Goal: Information Seeking & Learning: Learn about a topic

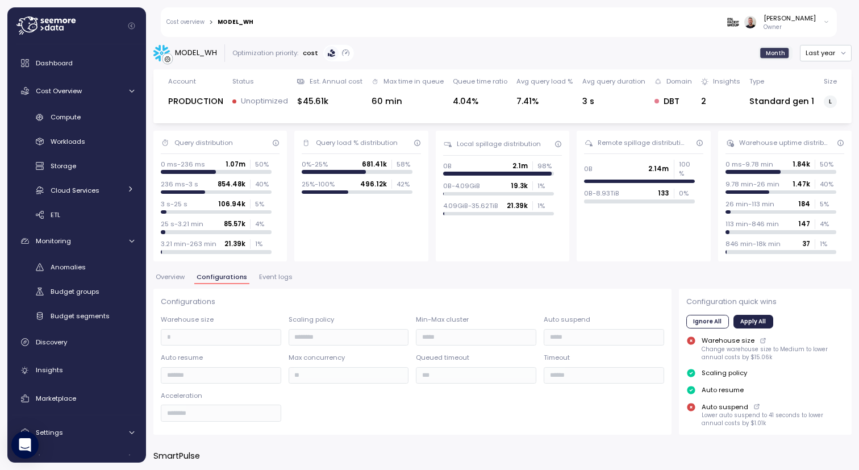
scroll to position [792, 0]
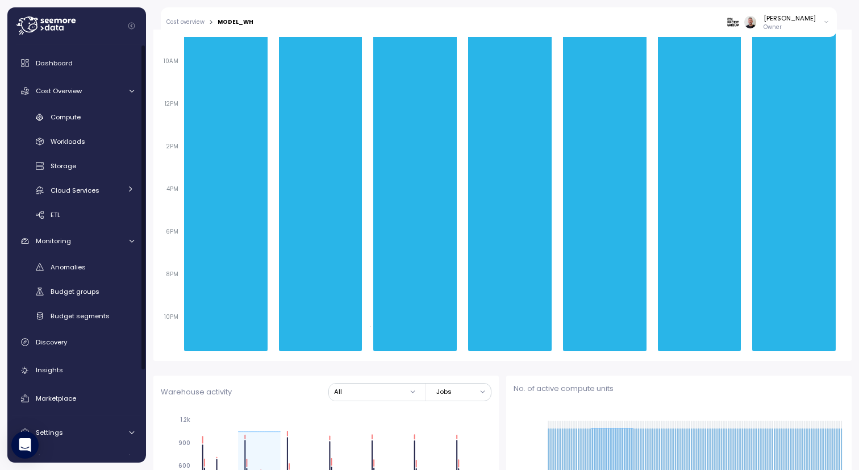
click at [52, 28] on icon at bounding box center [45, 25] width 59 height 18
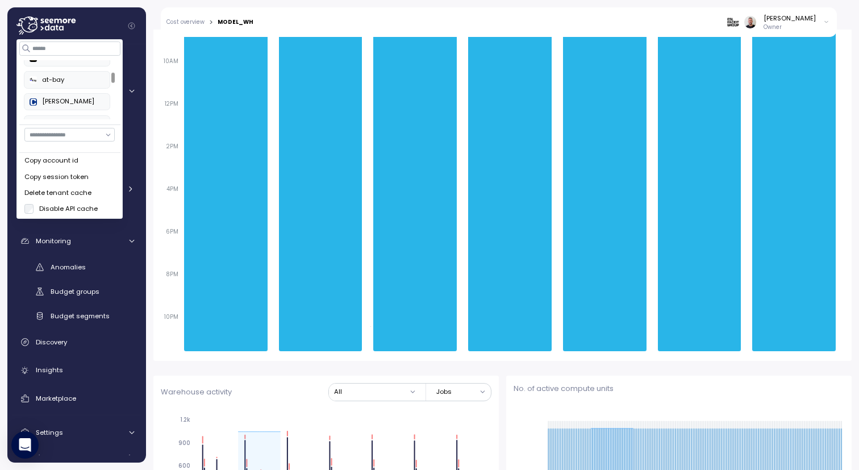
scroll to position [0, 0]
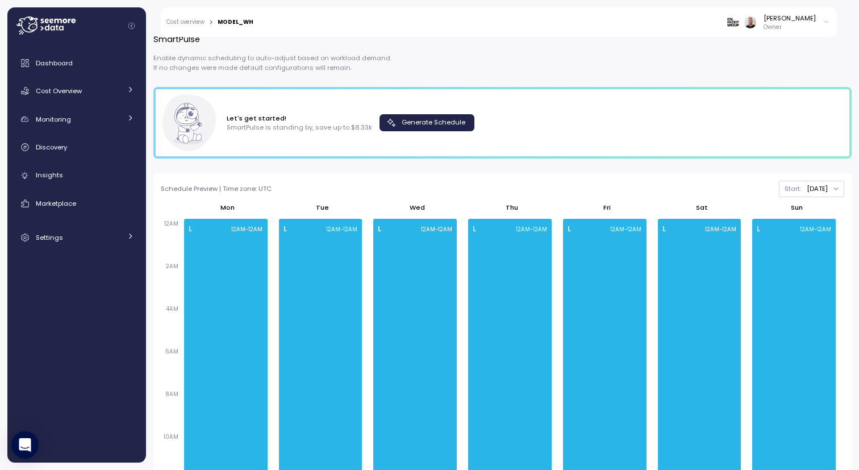
scroll to position [414, 0]
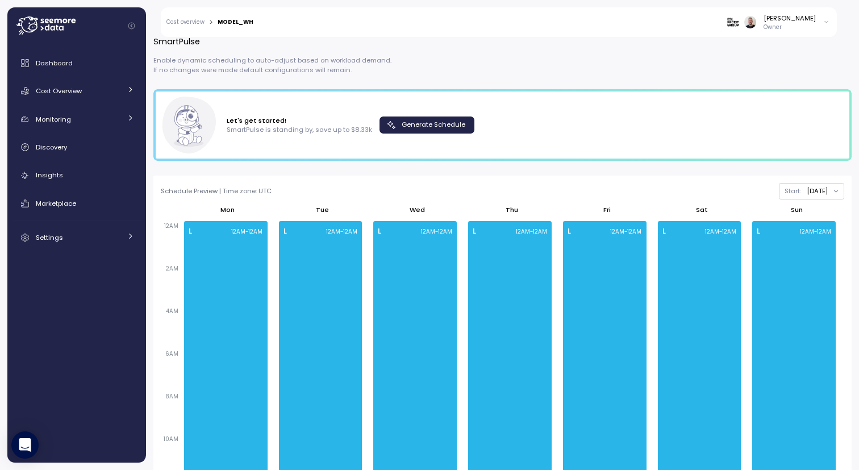
click at [440, 127] on span "Generate Schedule" at bounding box center [434, 124] width 64 height 15
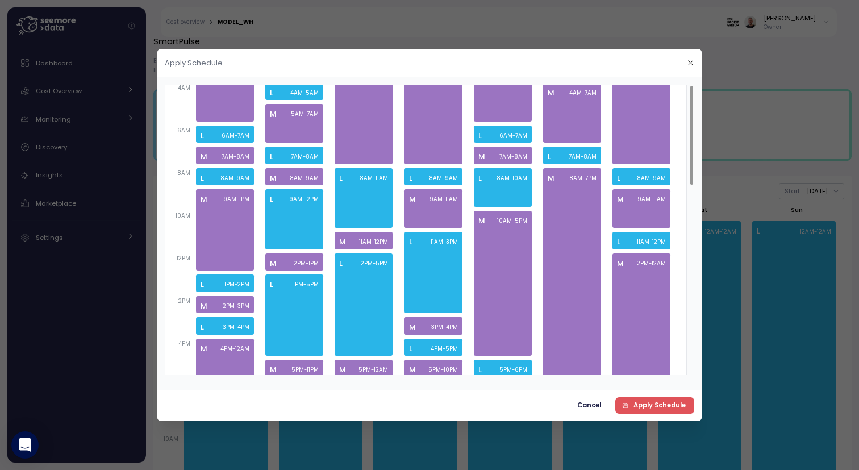
scroll to position [0, 0]
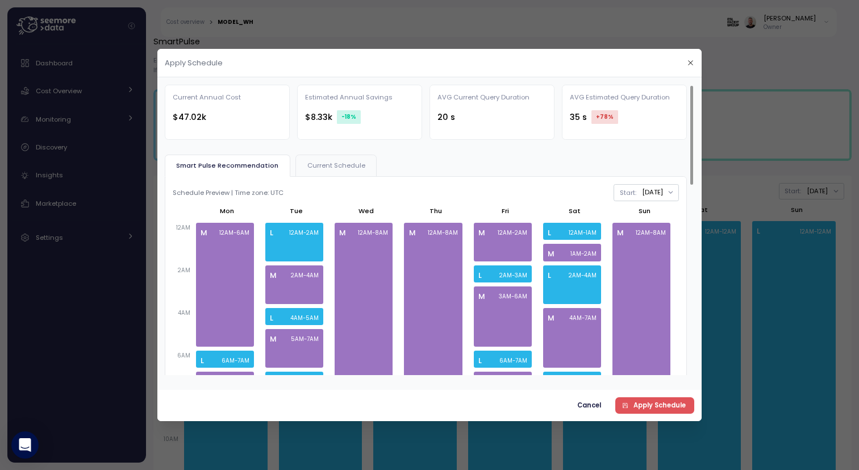
click at [331, 164] on span "Current Schedule" at bounding box center [336, 166] width 58 height 6
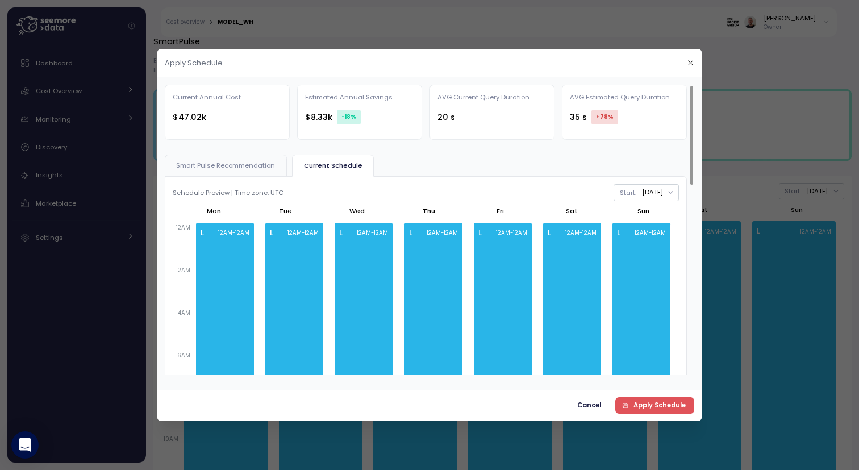
click at [203, 171] on button "Smart Pulse Recommendation" at bounding box center [226, 166] width 122 height 22
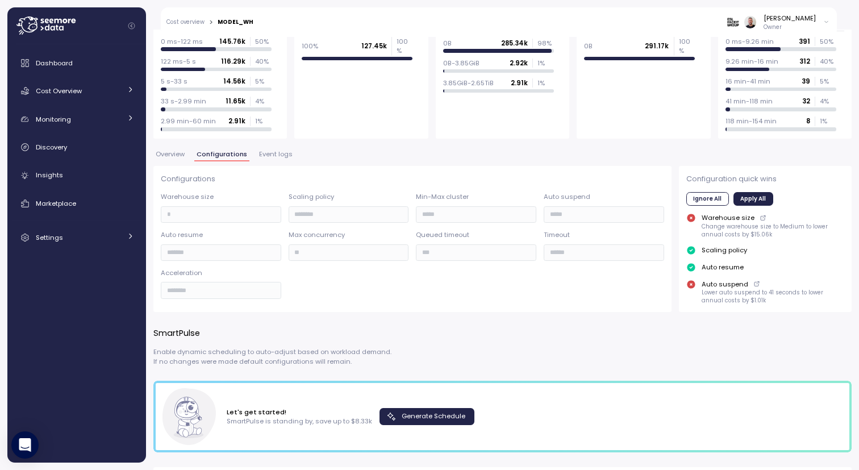
scroll to position [120, 0]
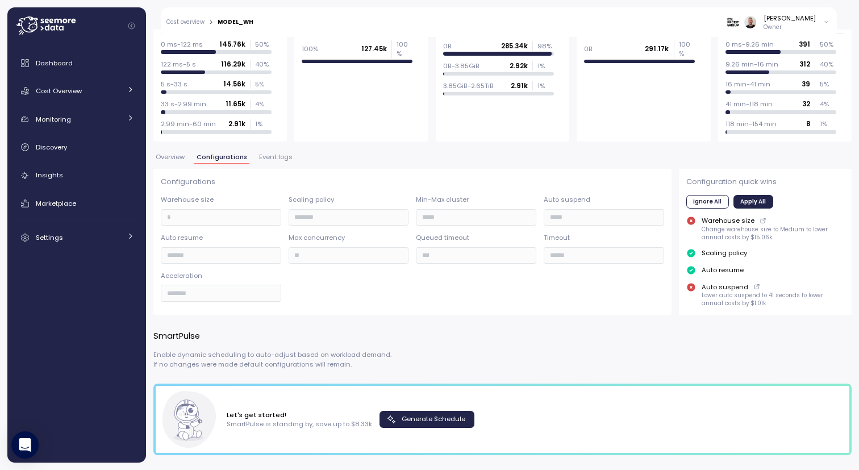
click at [45, 30] on icon at bounding box center [45, 25] width 59 height 18
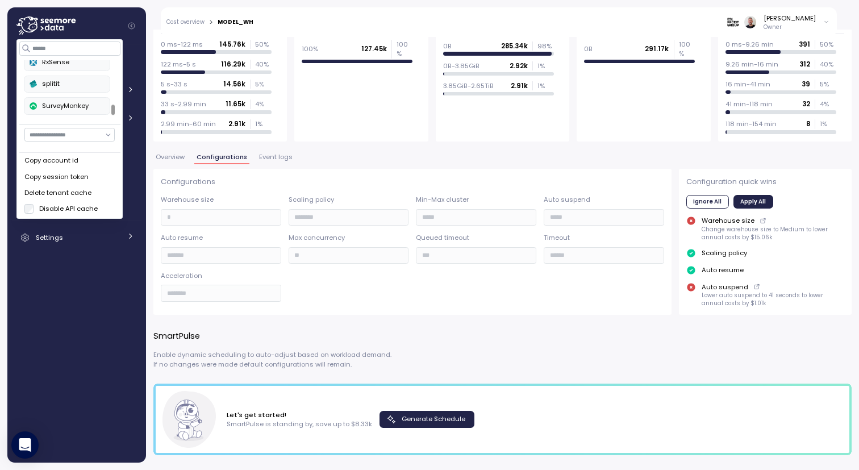
scroll to position [311, 0]
click at [55, 84] on div "RxSense" at bounding box center [67, 87] width 74 height 10
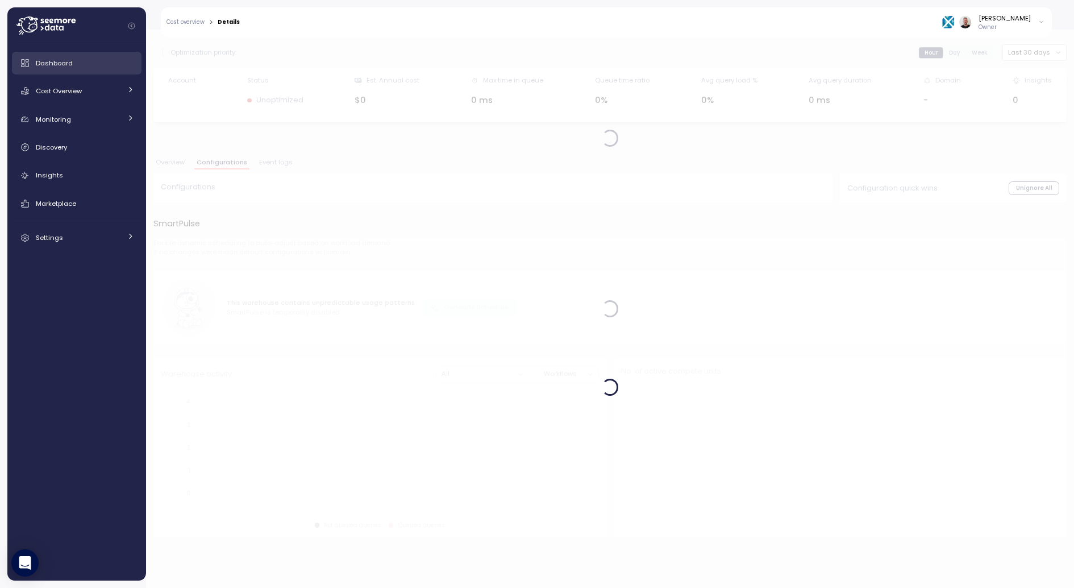
click at [81, 68] on div "Dashboard" at bounding box center [85, 62] width 98 height 11
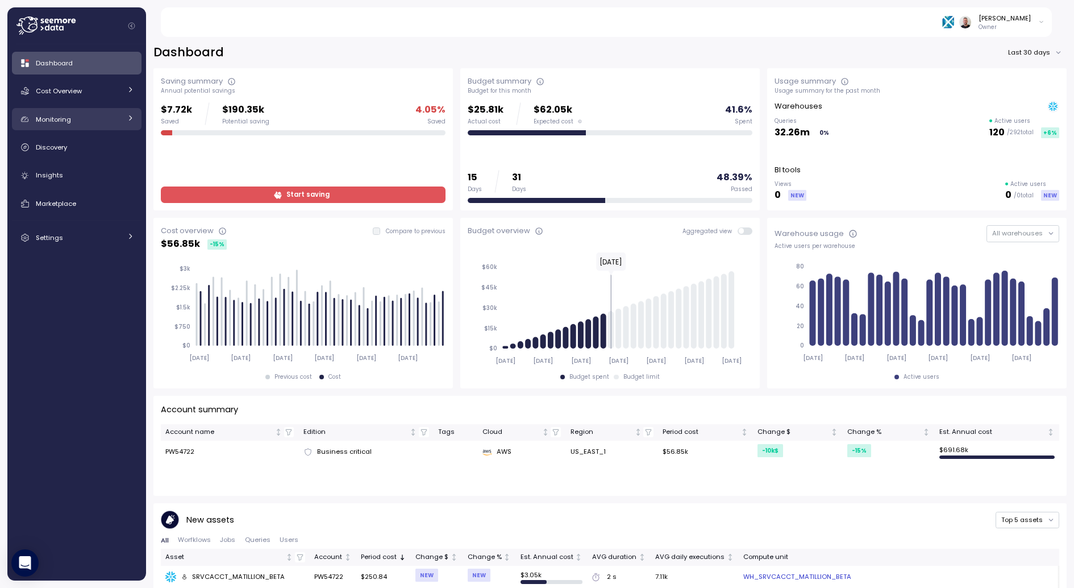
click at [79, 121] on div "Monitoring" at bounding box center [78, 119] width 85 height 11
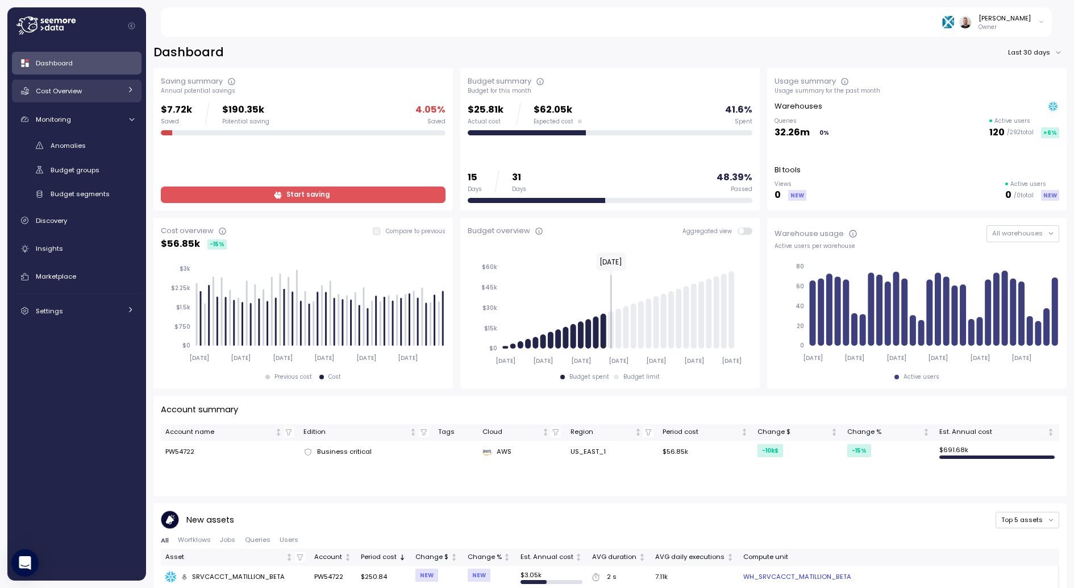
click at [76, 95] on span "Cost Overview" at bounding box center [59, 90] width 46 height 9
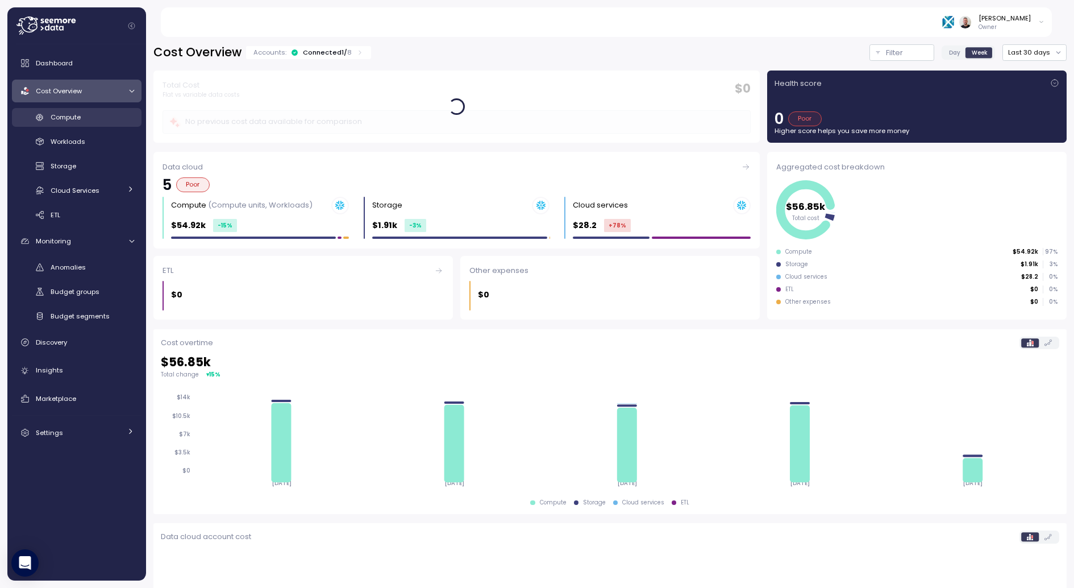
click at [78, 113] on span "Compute" at bounding box center [66, 117] width 30 height 9
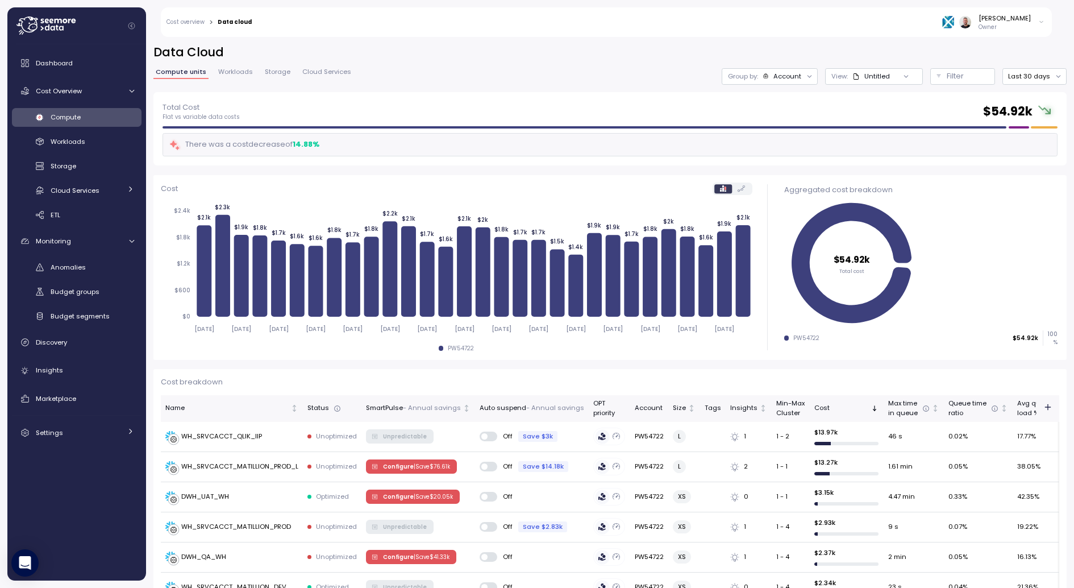
click at [907, 80] on div at bounding box center [906, 76] width 32 height 16
click at [889, 79] on div "Untitled" at bounding box center [877, 77] width 26 height 10
click at [879, 134] on div "POC_warehouses" at bounding box center [868, 138] width 59 height 10
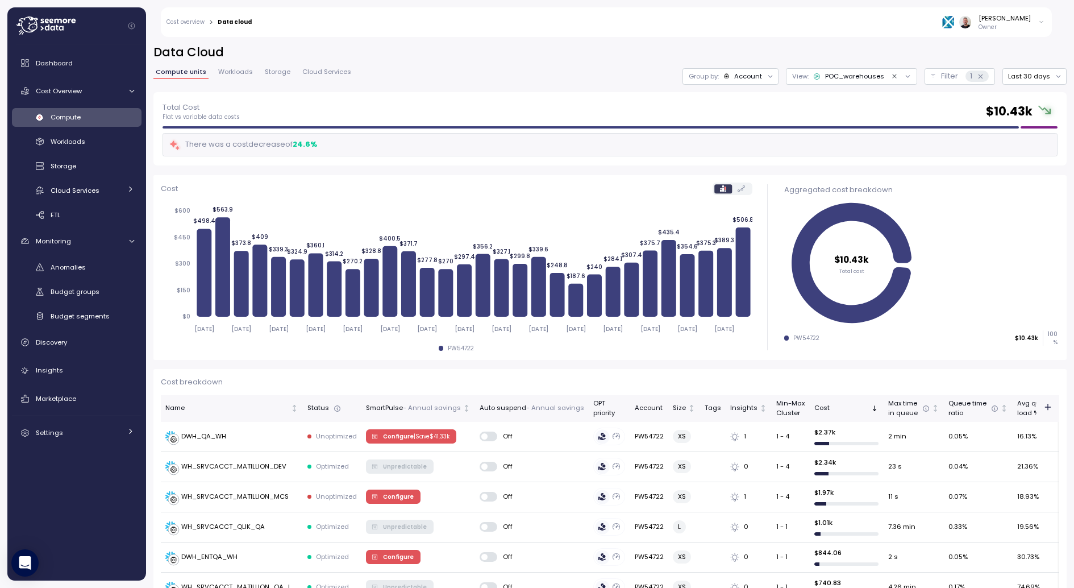
scroll to position [87, 0]
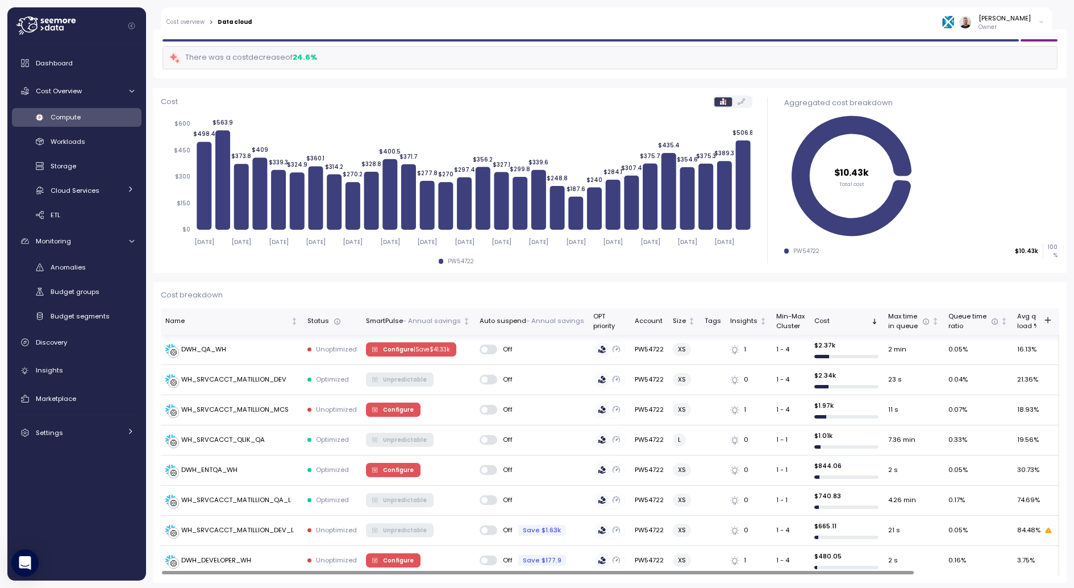
click at [494, 323] on div "Auto suspend - Annual savings" at bounding box center [532, 321] width 105 height 10
click at [253, 350] on div "DWH_QA_WH" at bounding box center [231, 349] width 133 height 11
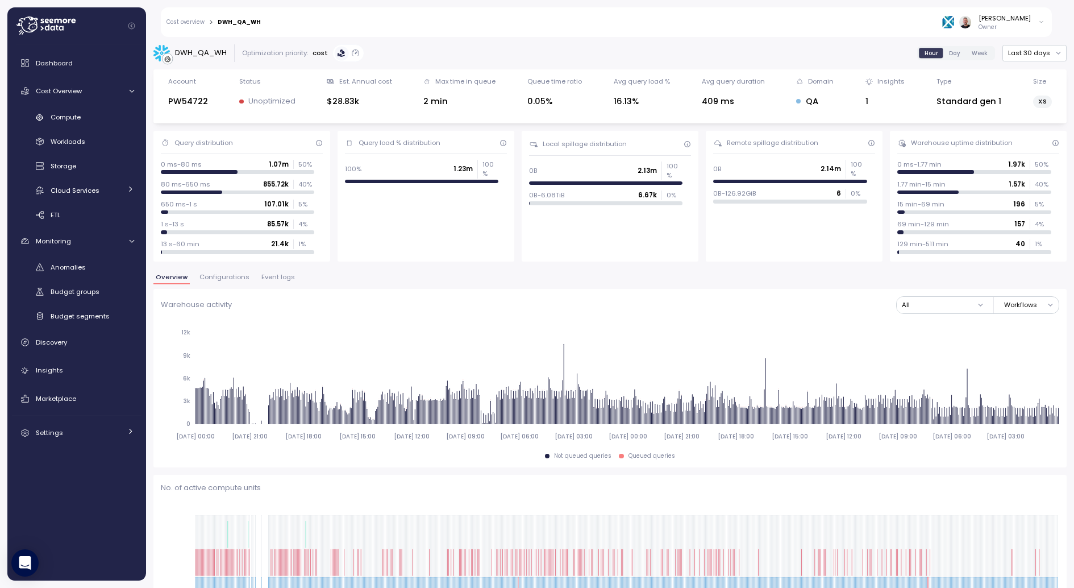
click at [273, 276] on span "Event logs" at bounding box center [278, 277] width 34 height 6
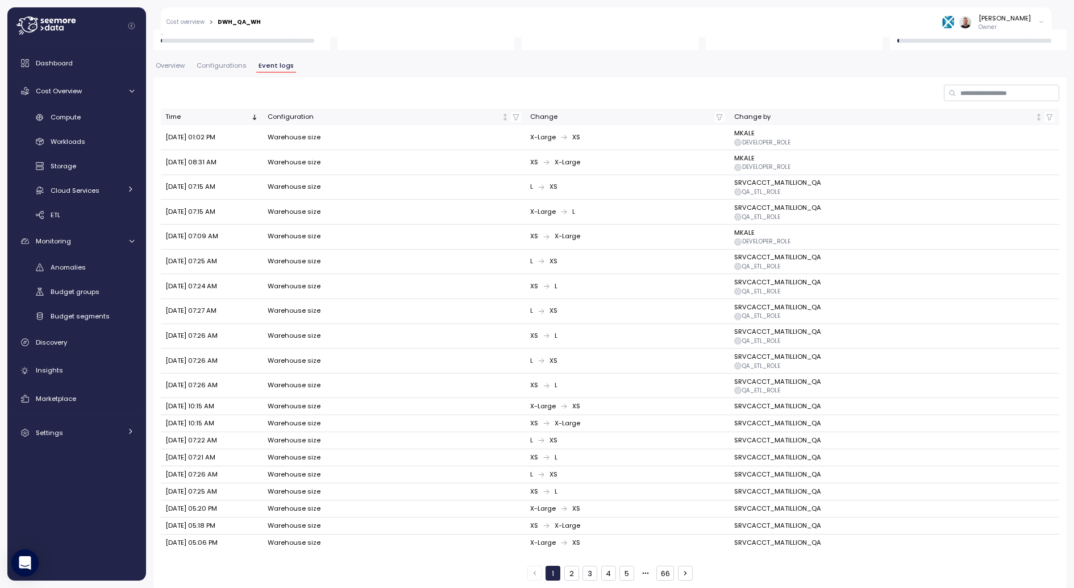
scroll to position [214, 0]
click at [684, 567] on icon "button" at bounding box center [685, 571] width 8 height 8
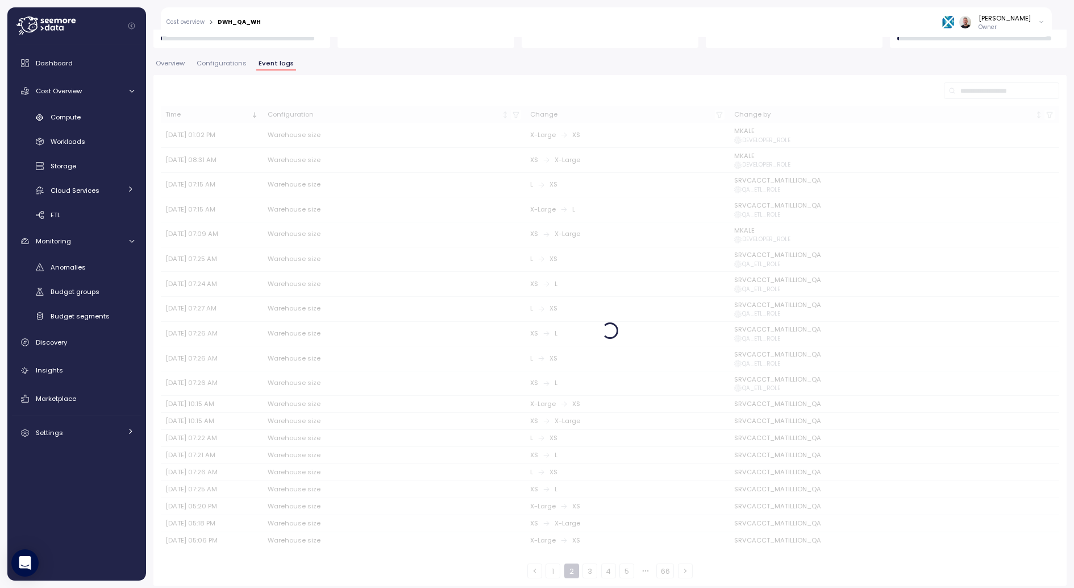
scroll to position [128, 0]
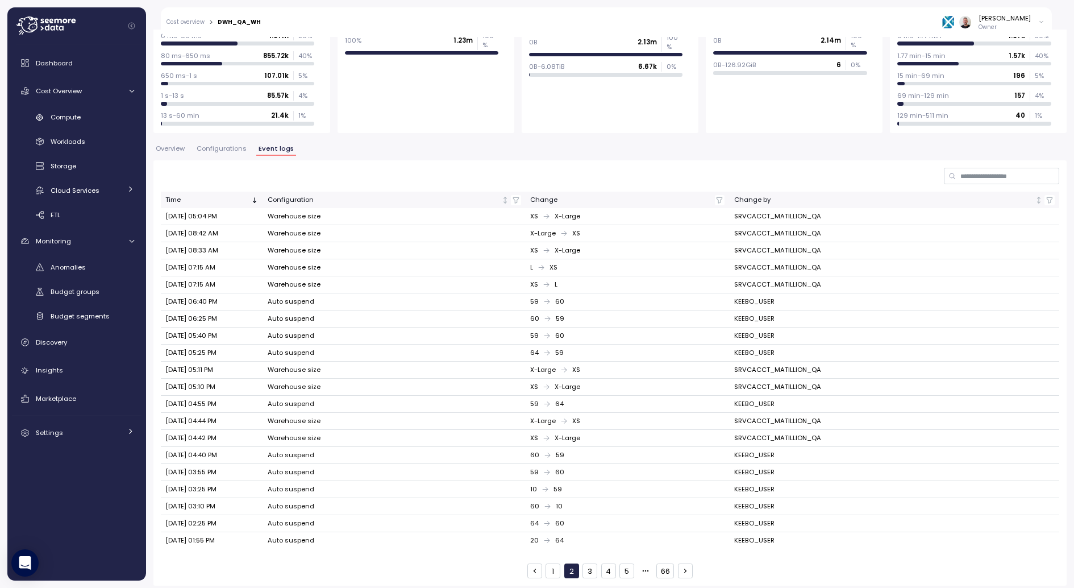
click at [755, 538] on td "KEEBO_USER" at bounding box center [895, 540] width 330 height 16
copy td "KEEBO_USER"
click at [1052, 198] on icon "button" at bounding box center [1050, 200] width 8 height 8
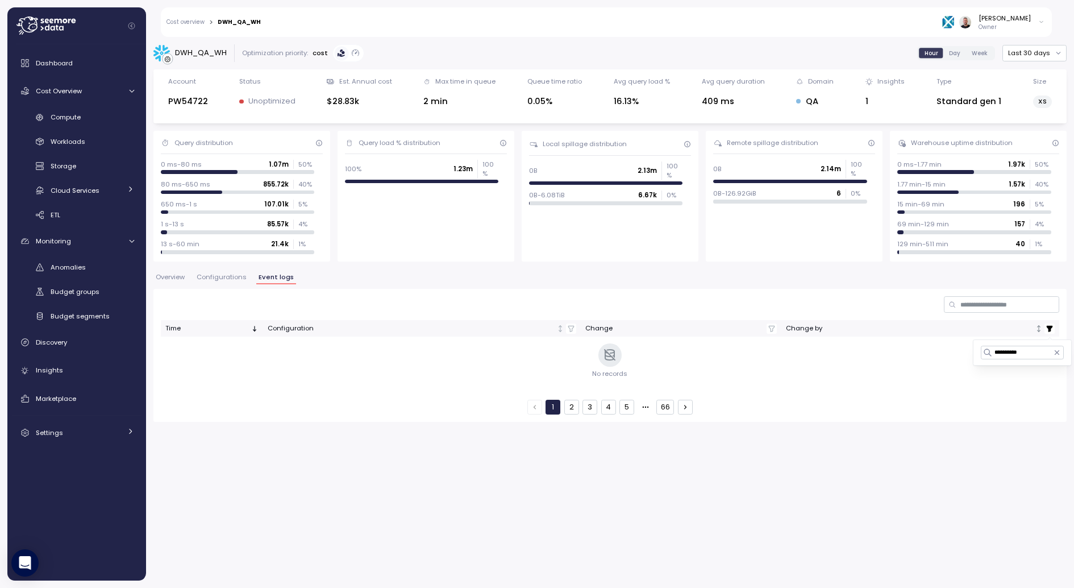
scroll to position [0, 0]
type input "**********"
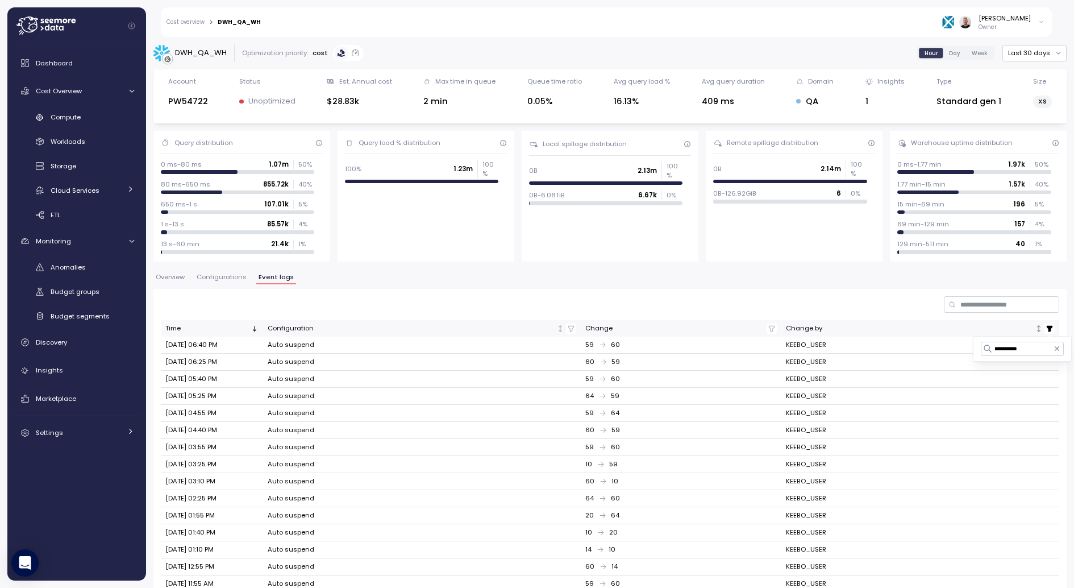
scroll to position [128, 0]
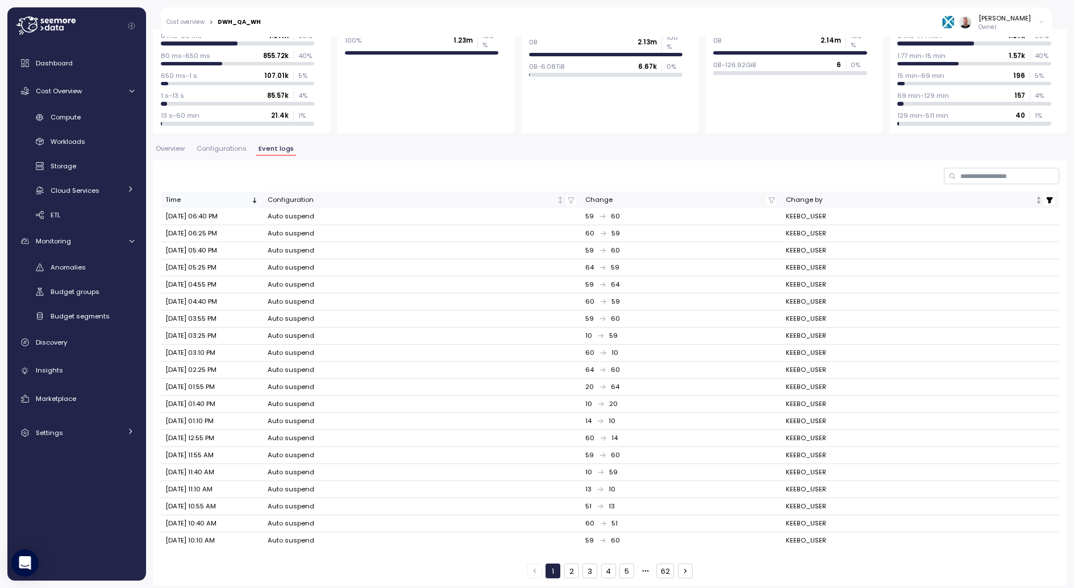
click at [176, 198] on div "Time" at bounding box center [207, 200] width 84 height 10
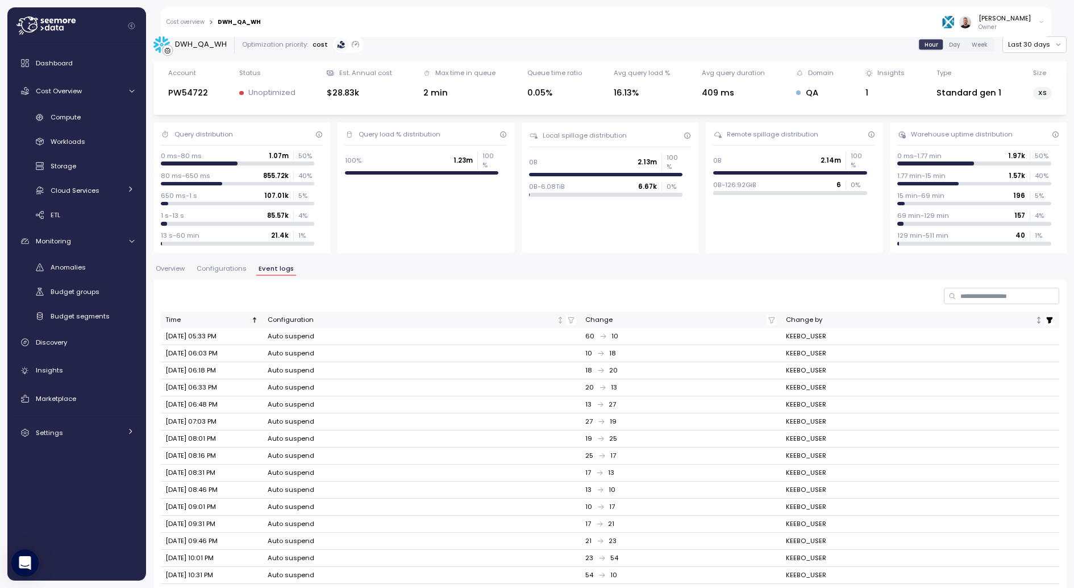
scroll to position [0, 0]
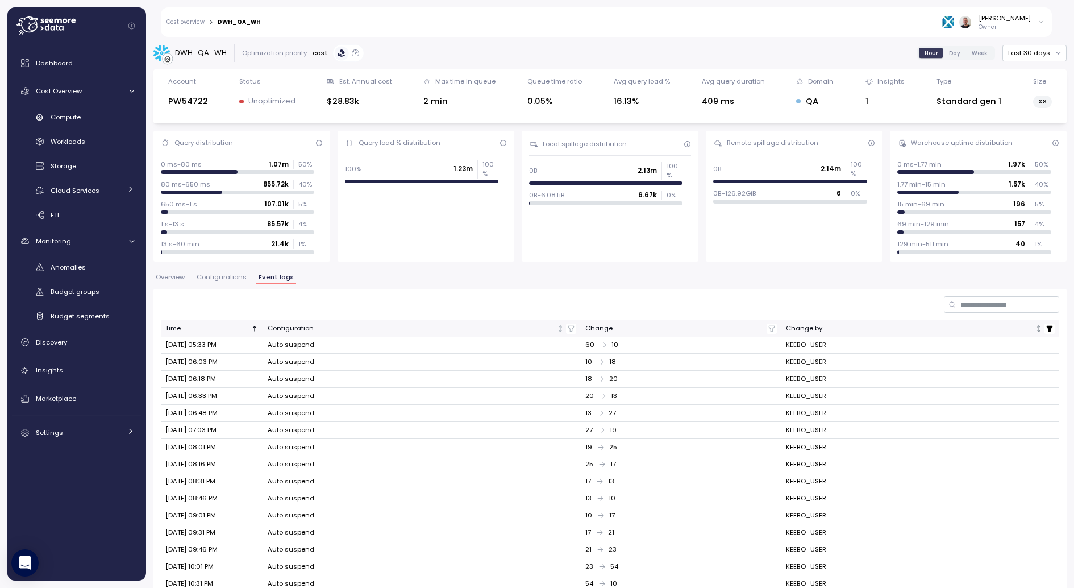
click at [205, 53] on div "DWH_QA_WH" at bounding box center [201, 52] width 52 height 11
copy div "DWH_QA_WH"
click at [184, 274] on span "Overview" at bounding box center [170, 277] width 29 height 6
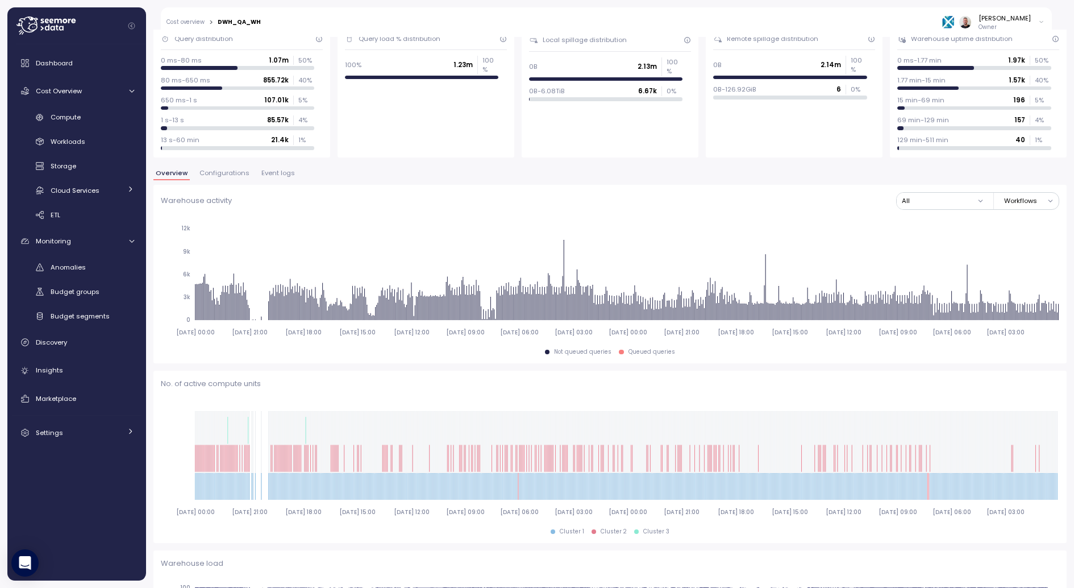
scroll to position [109, 0]
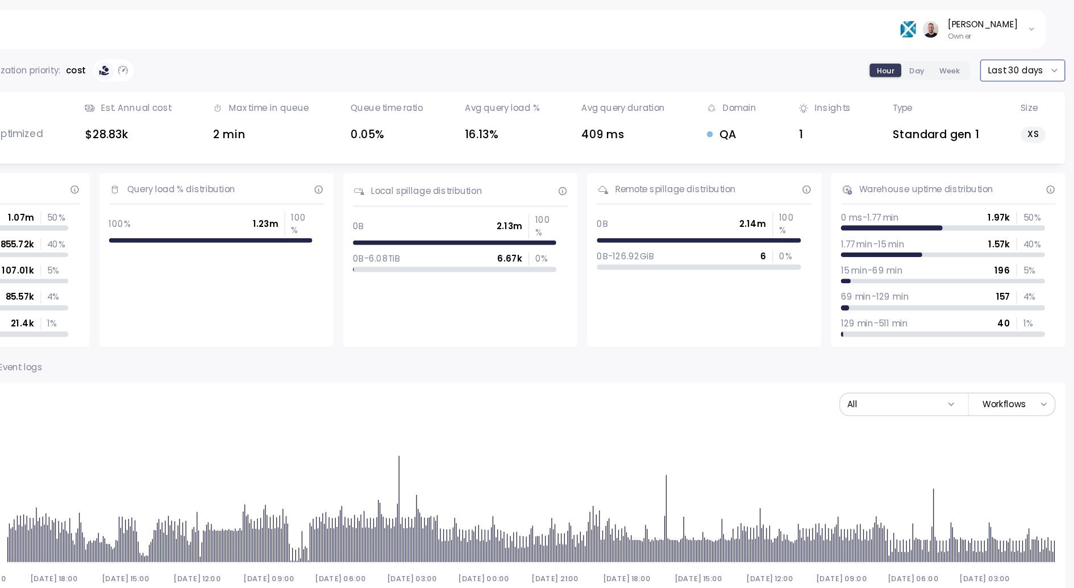
click at [1042, 53] on button "Last 30 days" at bounding box center [1035, 53] width 64 height 16
click at [980, 49] on span "Week" at bounding box center [980, 53] width 16 height 9
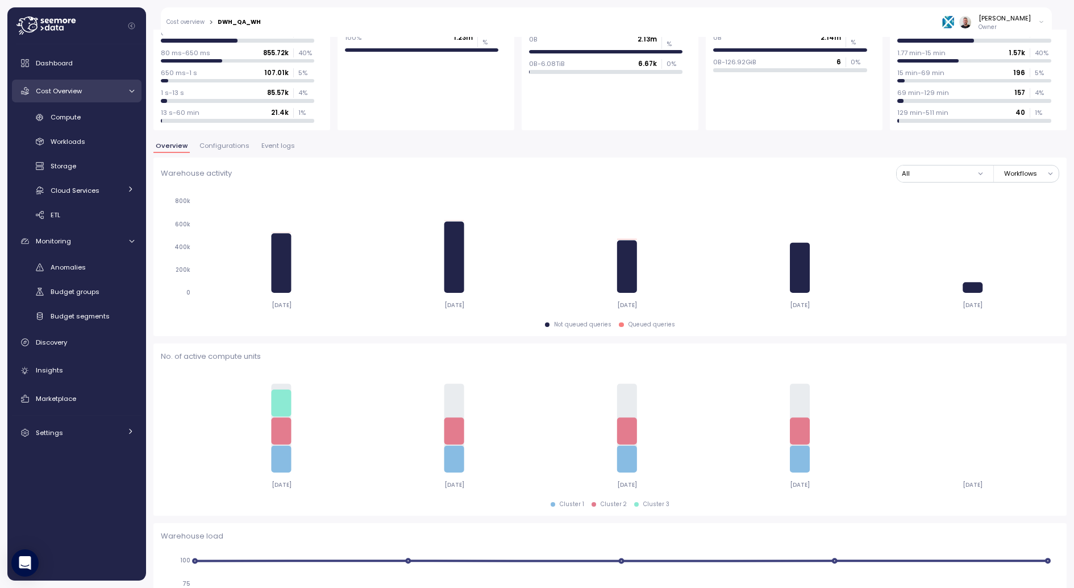
click at [75, 85] on div "Cost Overview" at bounding box center [78, 90] width 85 height 11
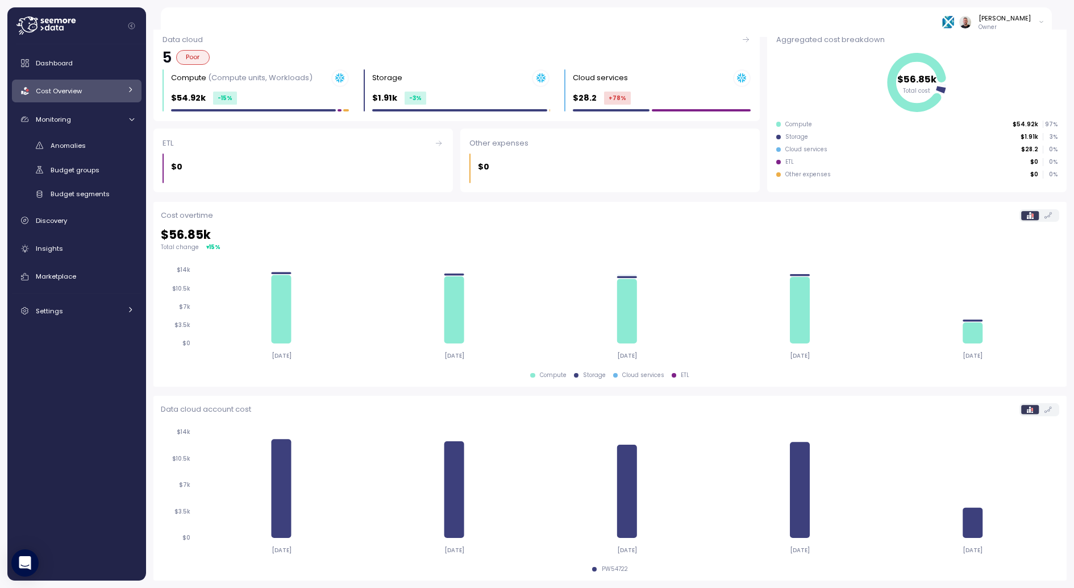
scroll to position [128, 0]
click at [75, 85] on link "Cost Overview" at bounding box center [77, 91] width 130 height 23
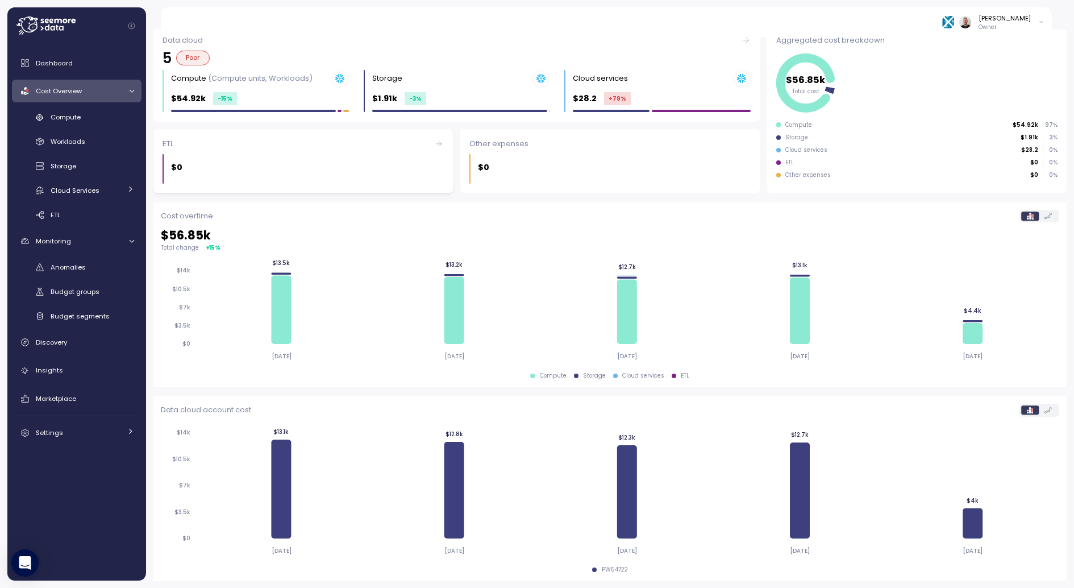
scroll to position [0, 0]
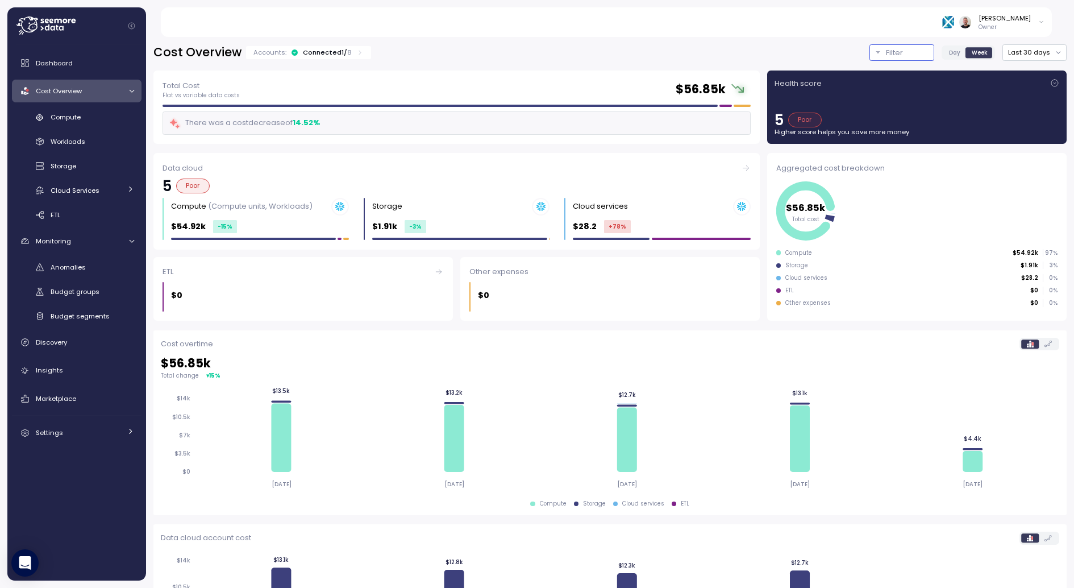
click at [895, 52] on p "Filter" at bounding box center [894, 52] width 17 height 11
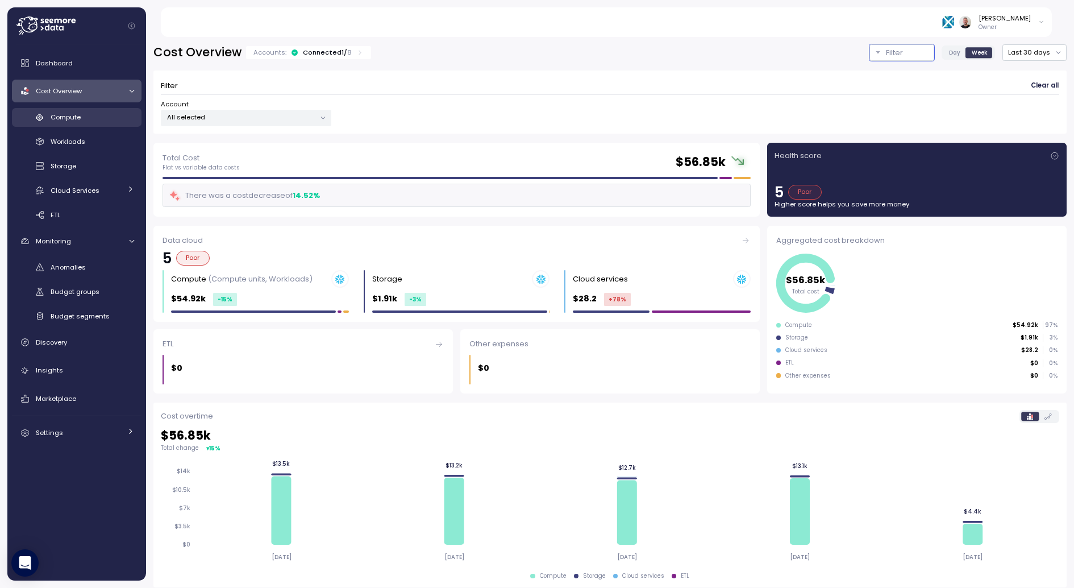
click at [59, 120] on span "Compute" at bounding box center [66, 117] width 30 height 9
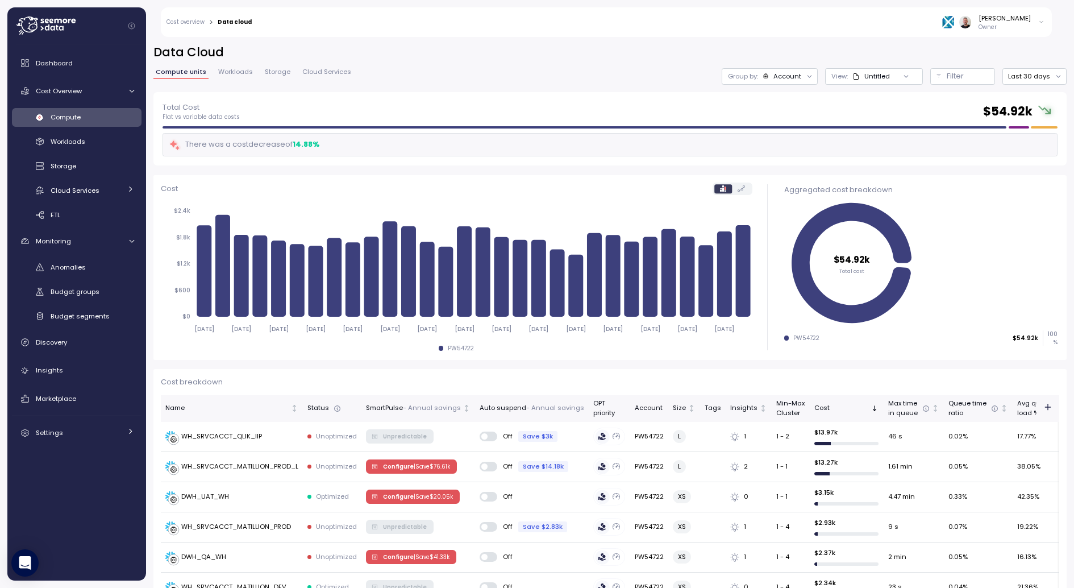
click at [909, 82] on div at bounding box center [906, 76] width 32 height 16
click at [908, 81] on div at bounding box center [906, 76] width 32 height 16
click at [908, 77] on icon at bounding box center [906, 76] width 7 height 7
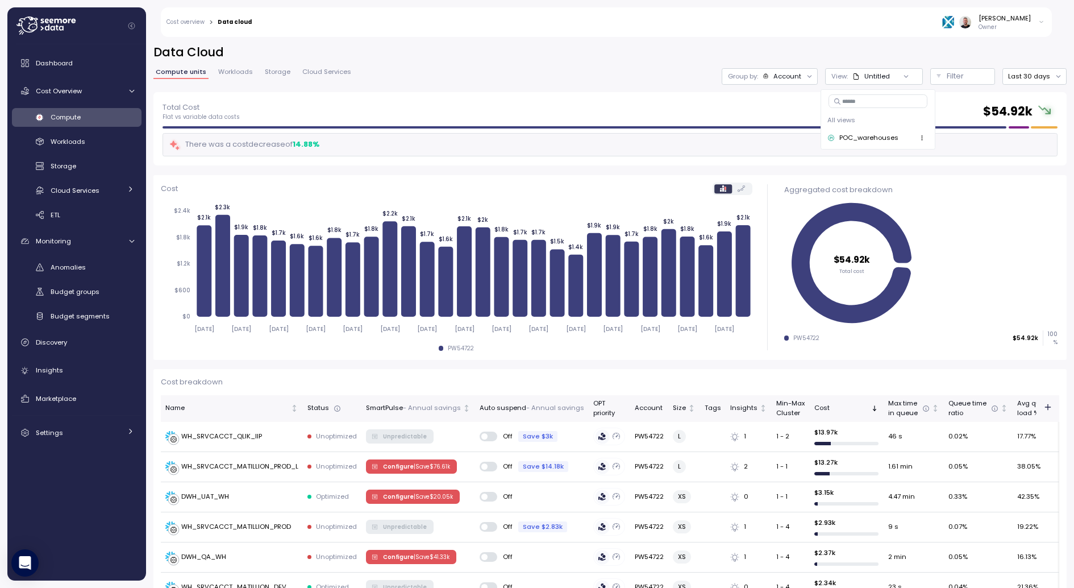
click at [893, 138] on div "POC_warehouses" at bounding box center [868, 138] width 59 height 10
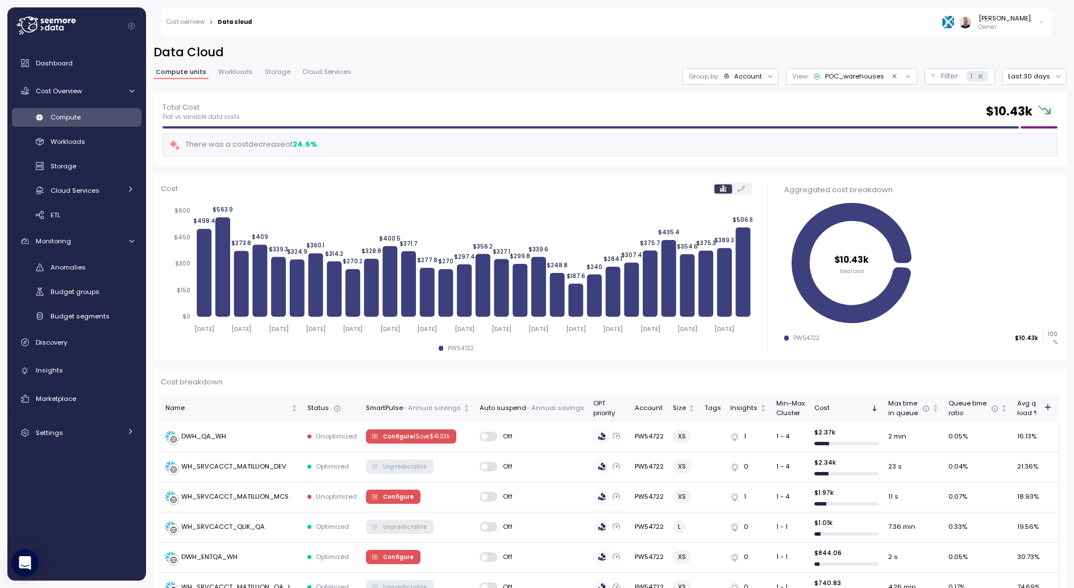
click at [756, 75] on div "Account" at bounding box center [748, 76] width 28 height 9
click at [743, 138] on p "Compute unit" at bounding box center [742, 139] width 45 height 9
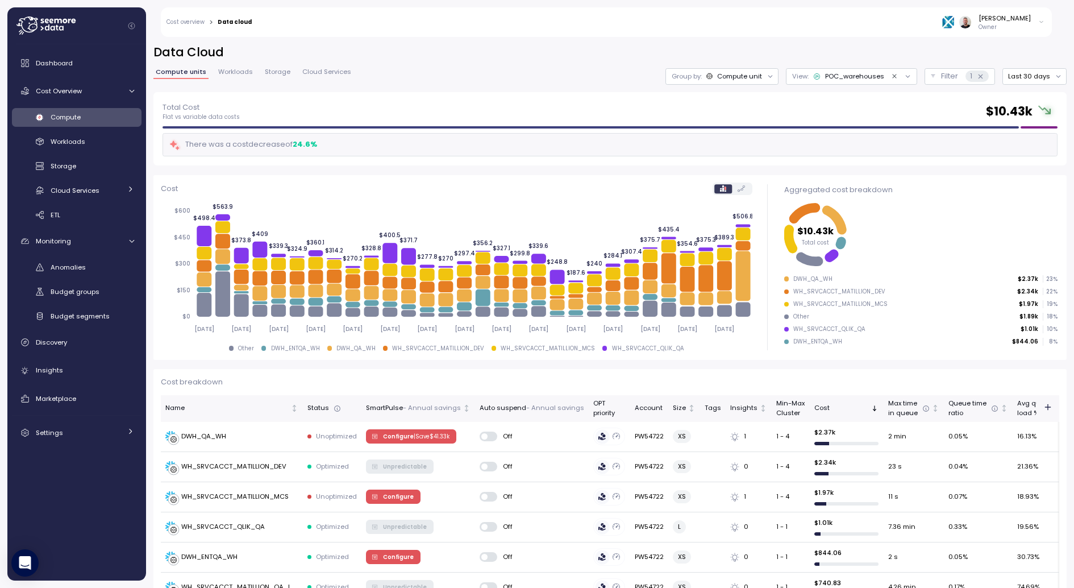
click at [761, 70] on div "Group by: Compute unit" at bounding box center [722, 76] width 113 height 16
click at [749, 126] on div "Budget segment" at bounding box center [727, 121] width 78 height 14
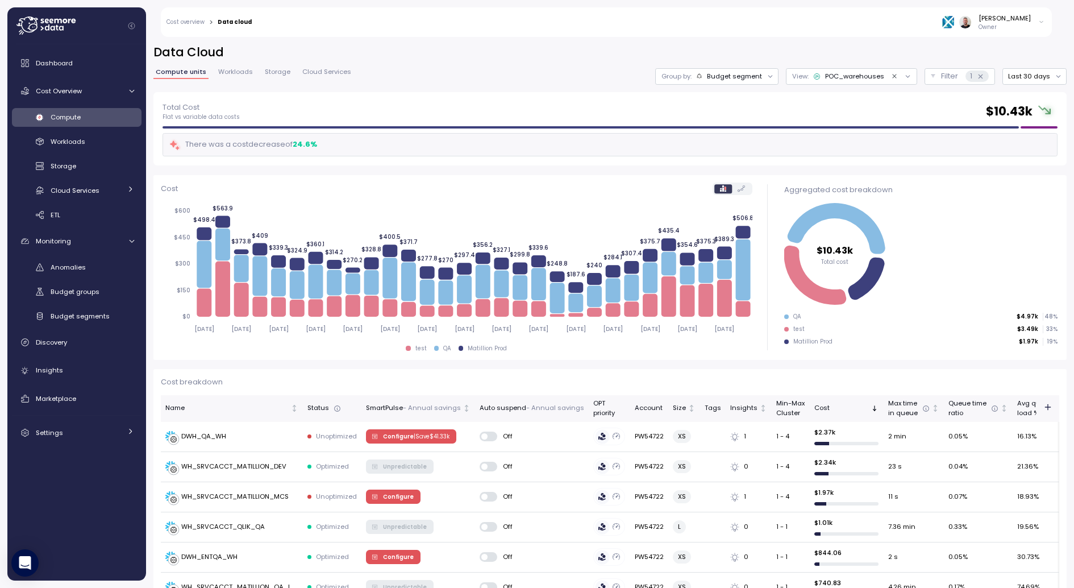
click at [754, 78] on div "Budget segment" at bounding box center [734, 76] width 55 height 9
click at [728, 140] on p "Compute unit" at bounding box center [728, 139] width 45 height 9
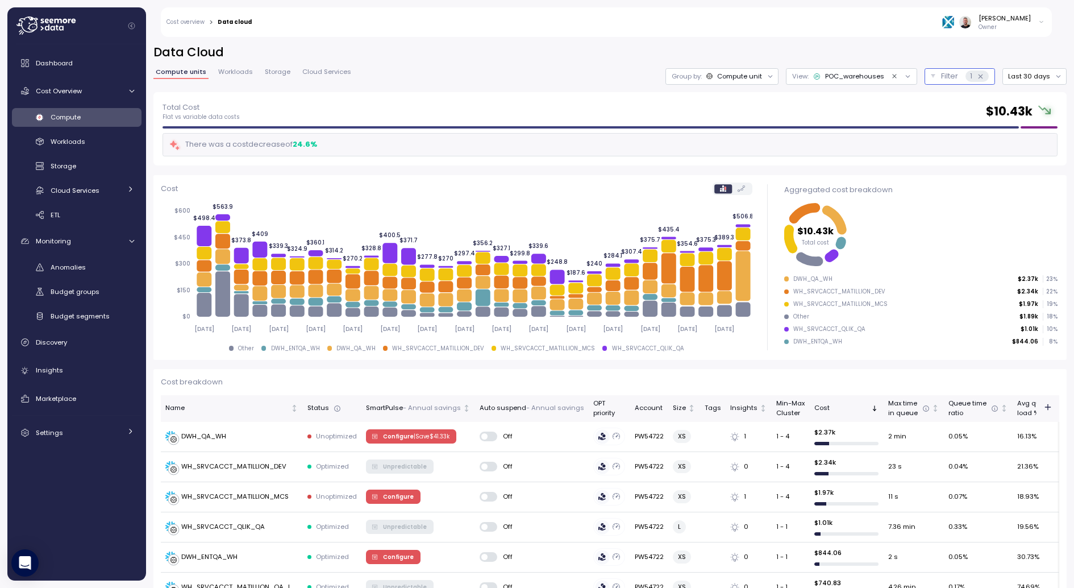
click at [936, 78] on button "Filter 1" at bounding box center [960, 76] width 70 height 16
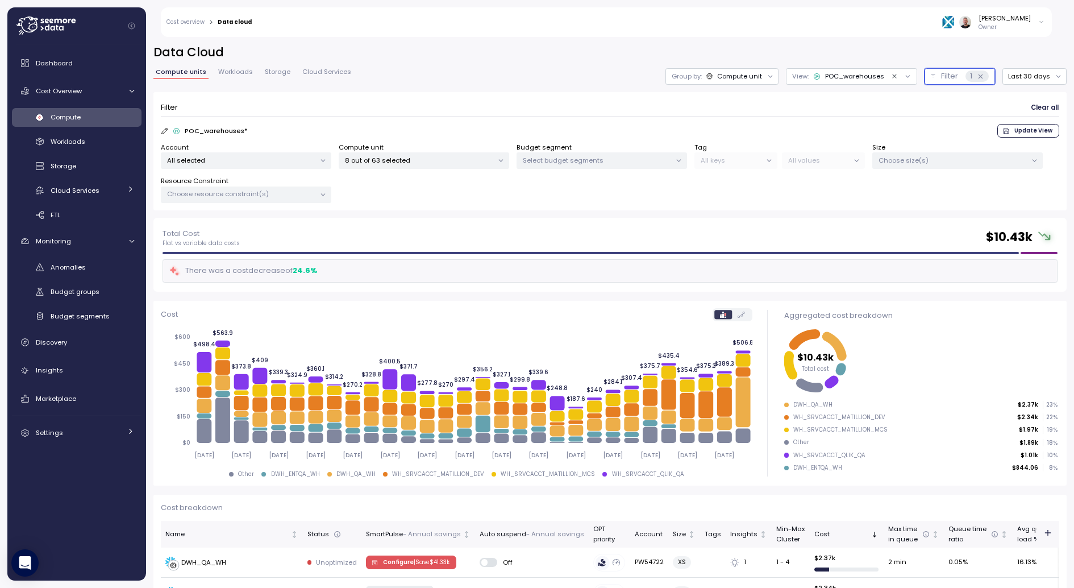
click at [936, 78] on button "Filter 1" at bounding box center [960, 76] width 70 height 16
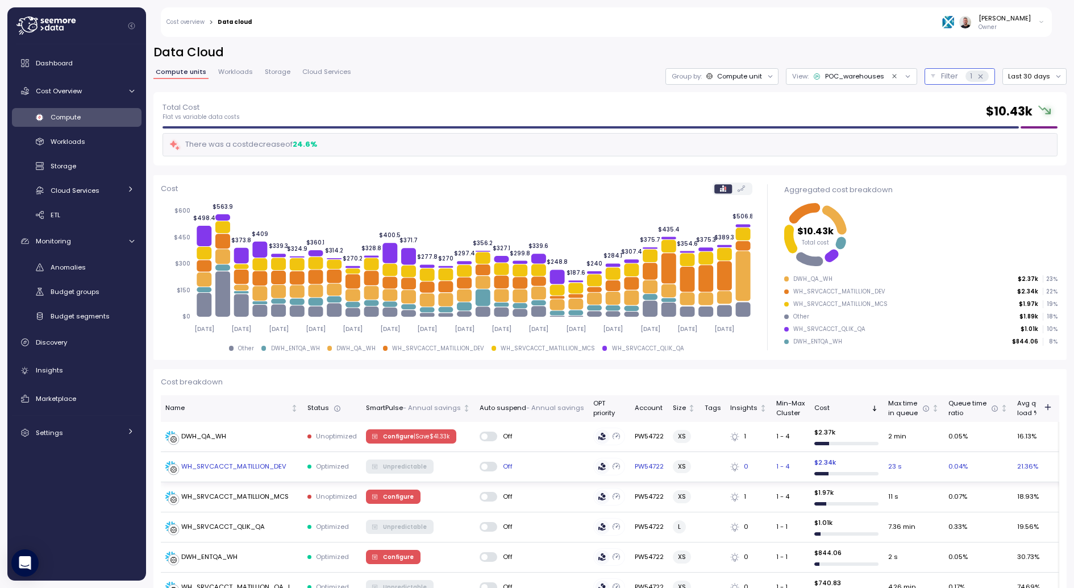
scroll to position [87, 0]
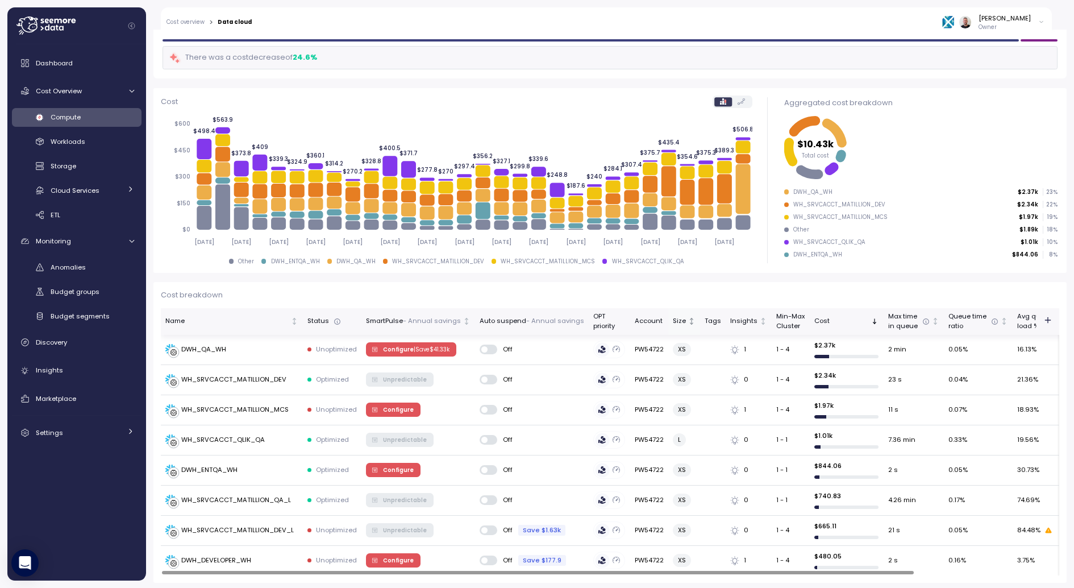
click at [688, 324] on icon "Not sorted" at bounding box center [692, 321] width 8 height 8
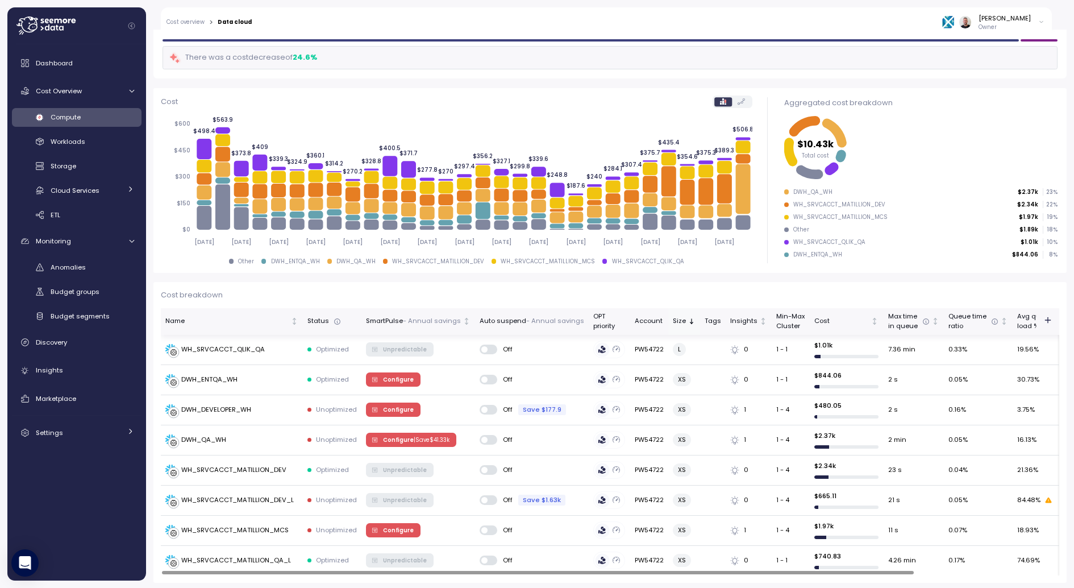
click at [688, 324] on icon "Sorted descending" at bounding box center [692, 321] width 8 height 8
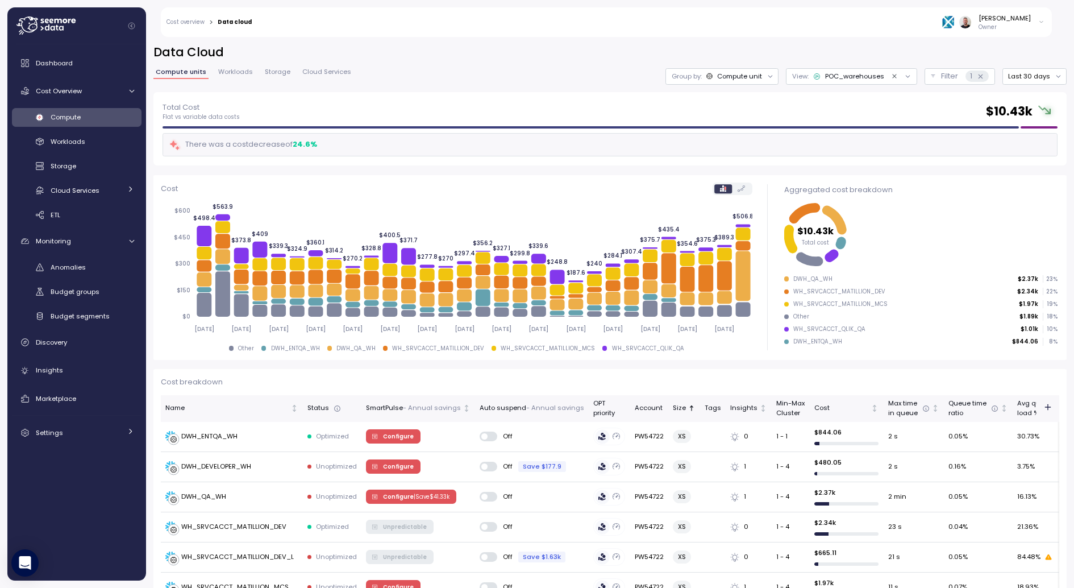
scroll to position [87, 0]
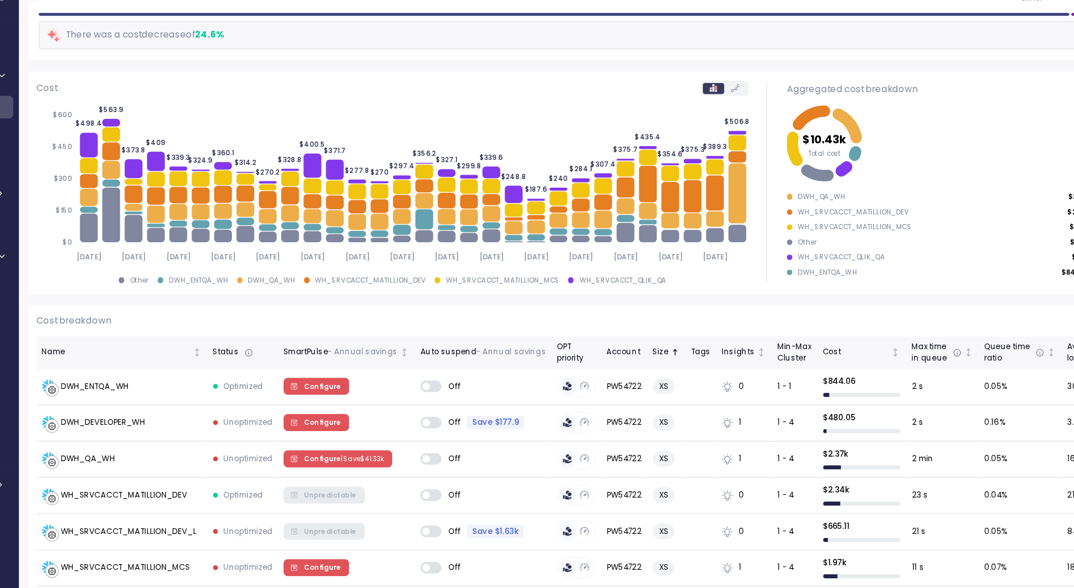
click at [744, 102] on icon at bounding box center [741, 101] width 7 height 6
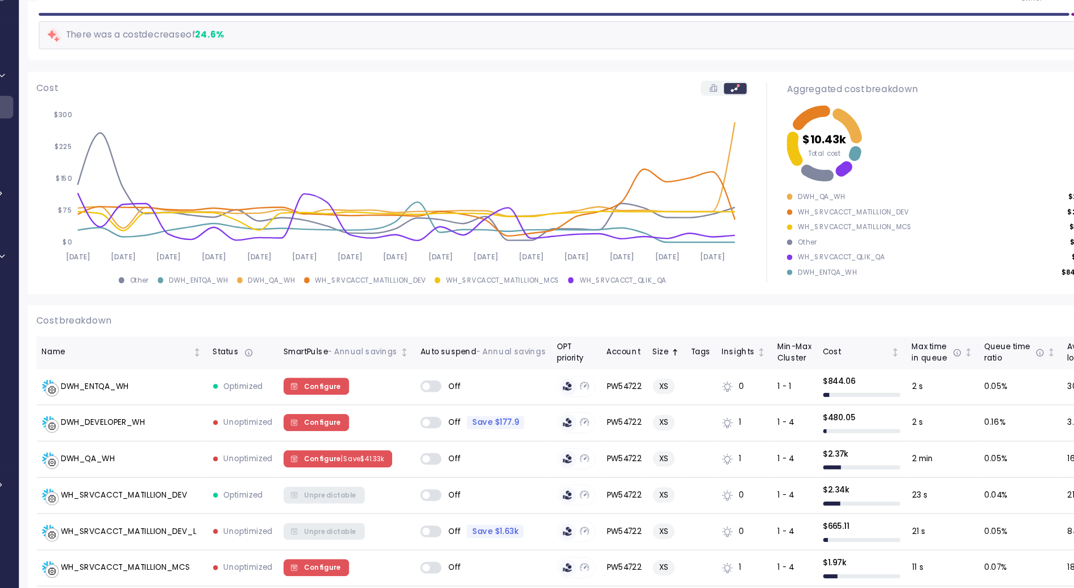
click at [720, 104] on label at bounding box center [723, 101] width 18 height 9
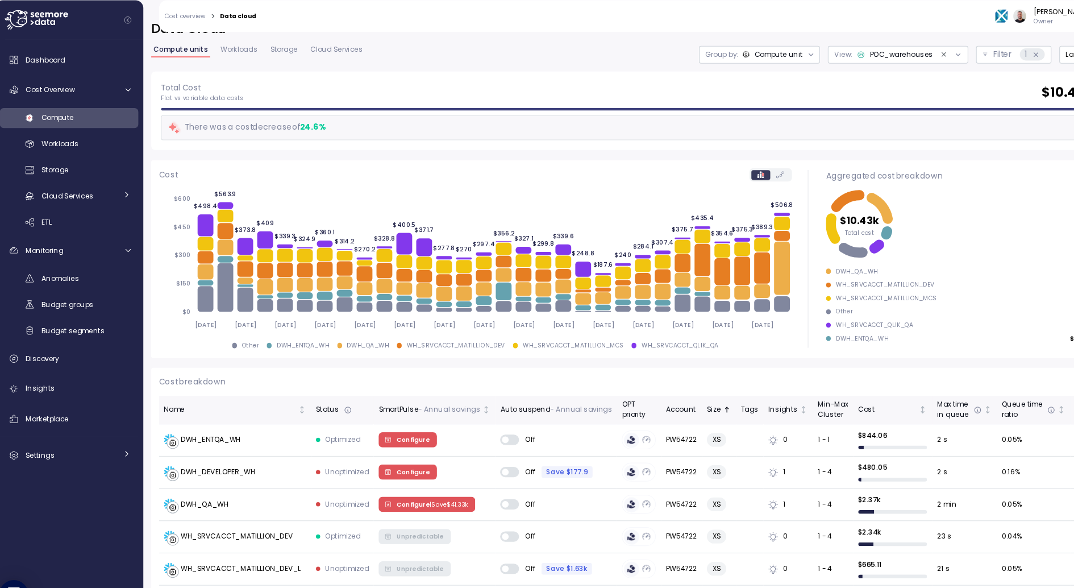
scroll to position [9, 0]
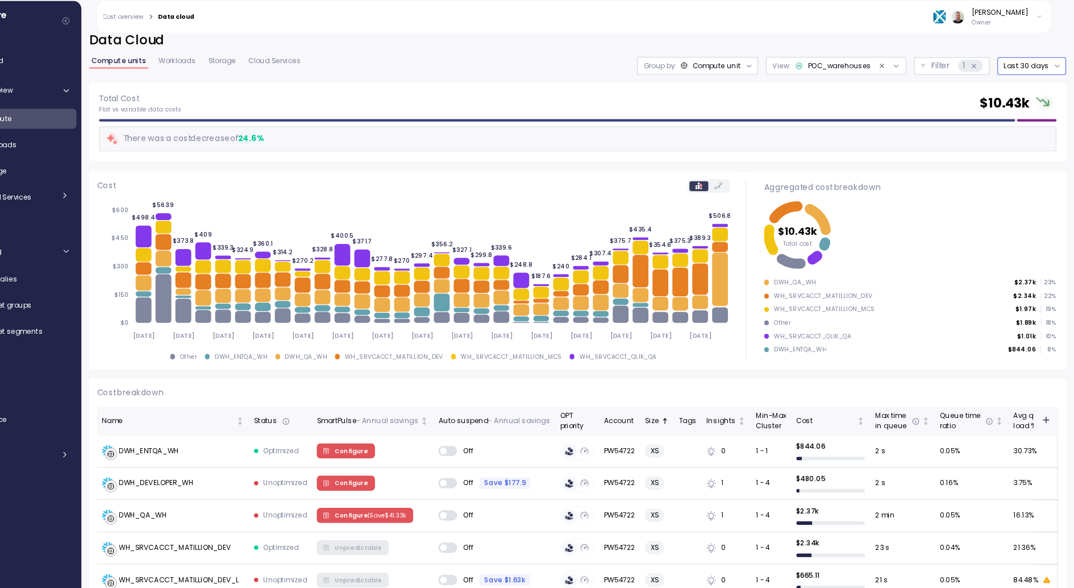
click at [1034, 69] on button "Last 30 days" at bounding box center [1035, 68] width 64 height 16
click at [1049, 154] on div "Last 6 months" at bounding box center [1043, 152] width 47 height 9
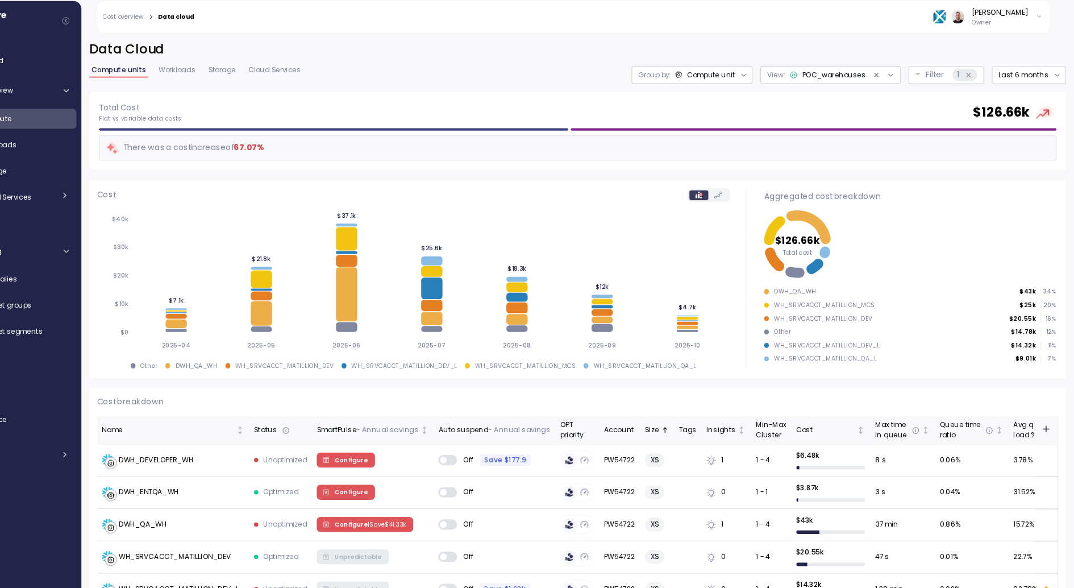
click at [632, 330] on tspan "2025-09" at bounding box center [633, 328] width 26 height 7
click at [1043, 76] on button "Last 6 months" at bounding box center [1031, 76] width 69 height 16
click at [1040, 151] on div "Last 30 days" at bounding box center [1034, 146] width 69 height 15
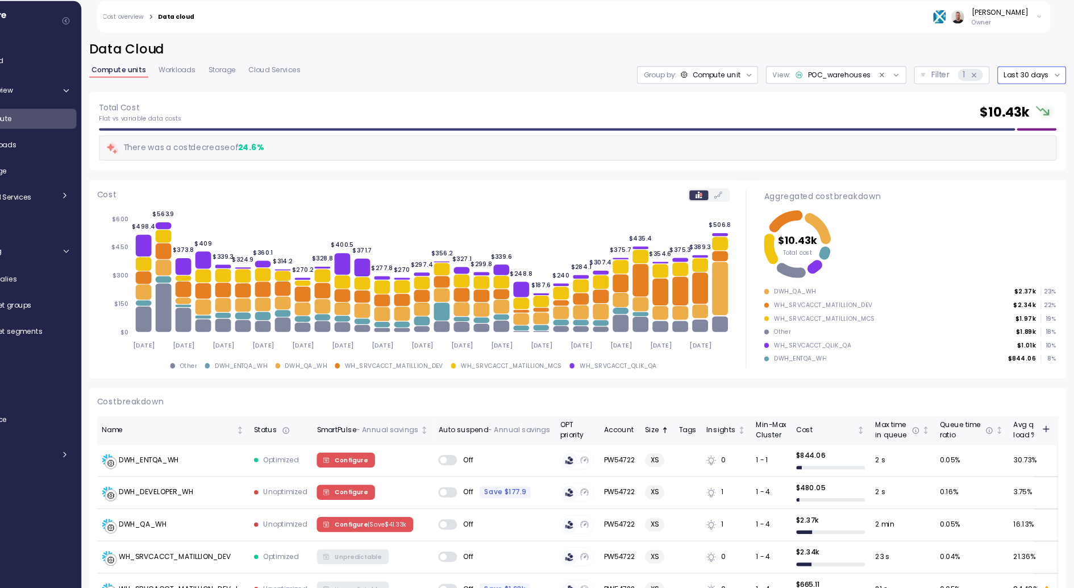
click at [1021, 82] on button "Last 30 days" at bounding box center [1035, 76] width 64 height 16
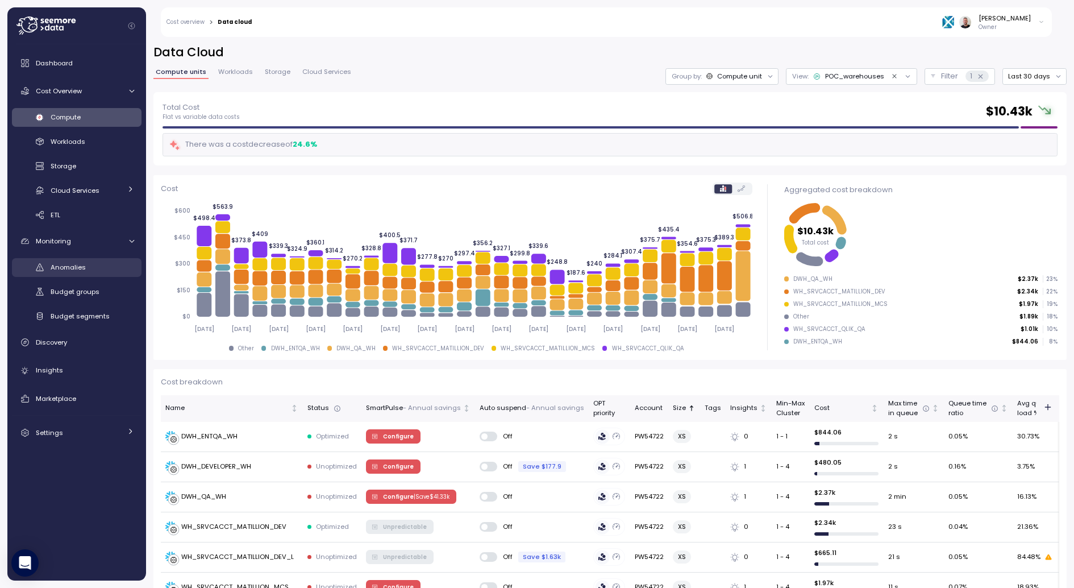
click at [82, 265] on span "Anomalies" at bounding box center [68, 267] width 35 height 9
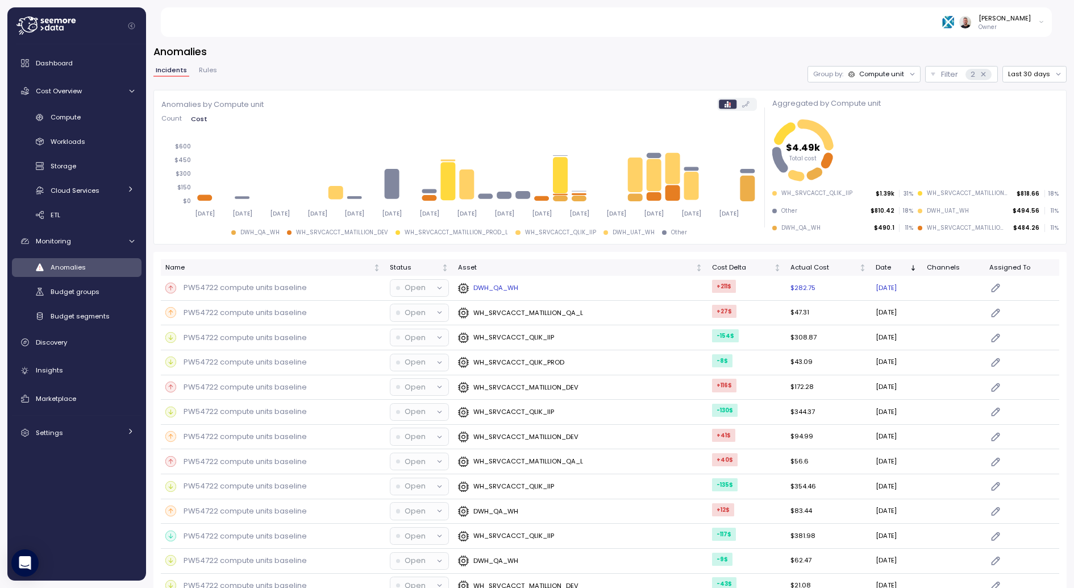
click at [529, 286] on div "DWH_QA_WH" at bounding box center [580, 287] width 245 height 11
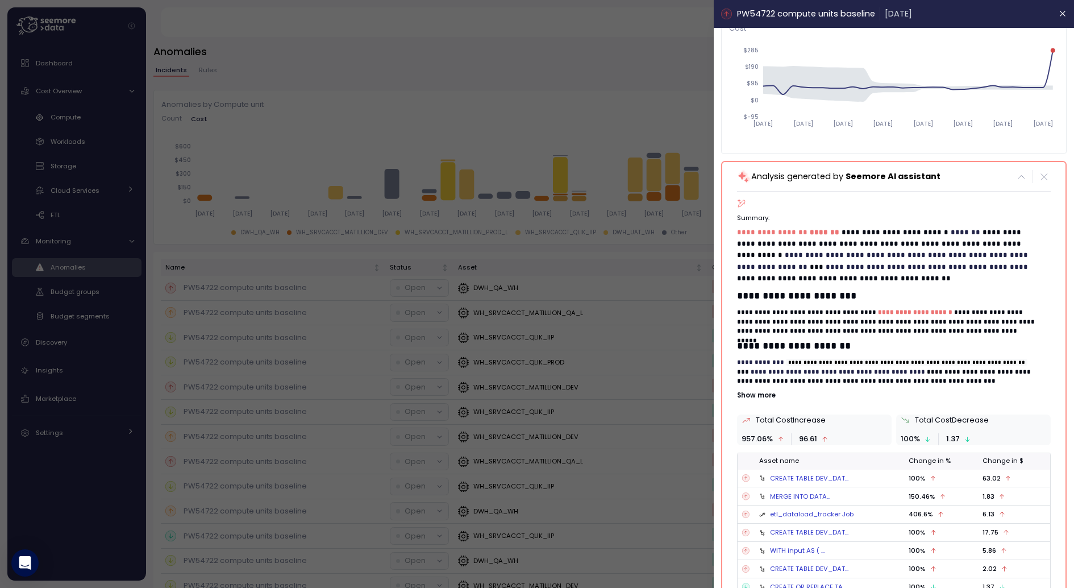
scroll to position [128, 0]
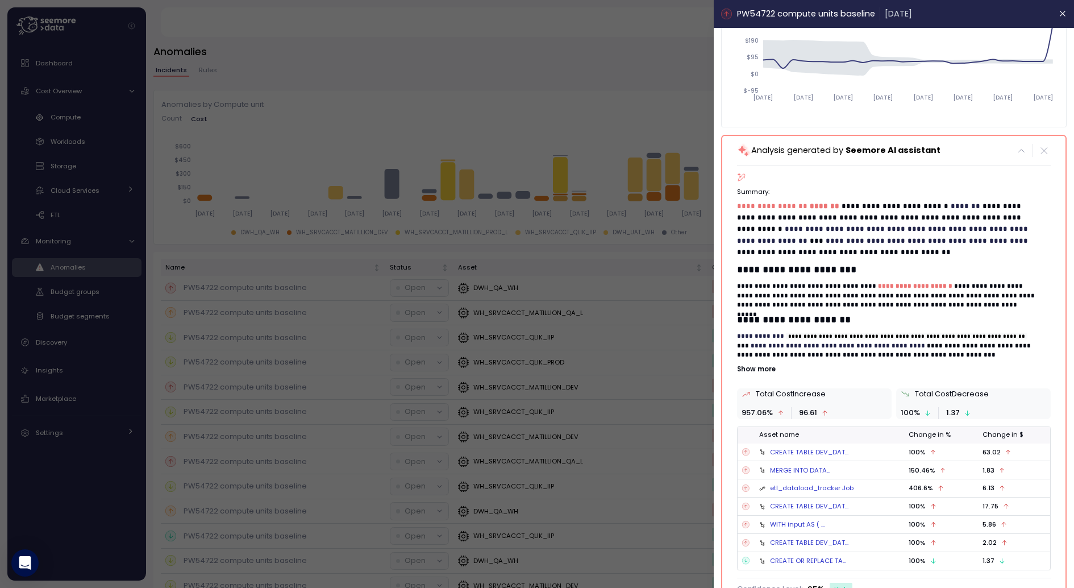
click at [513, 98] on div at bounding box center [537, 294] width 1074 height 588
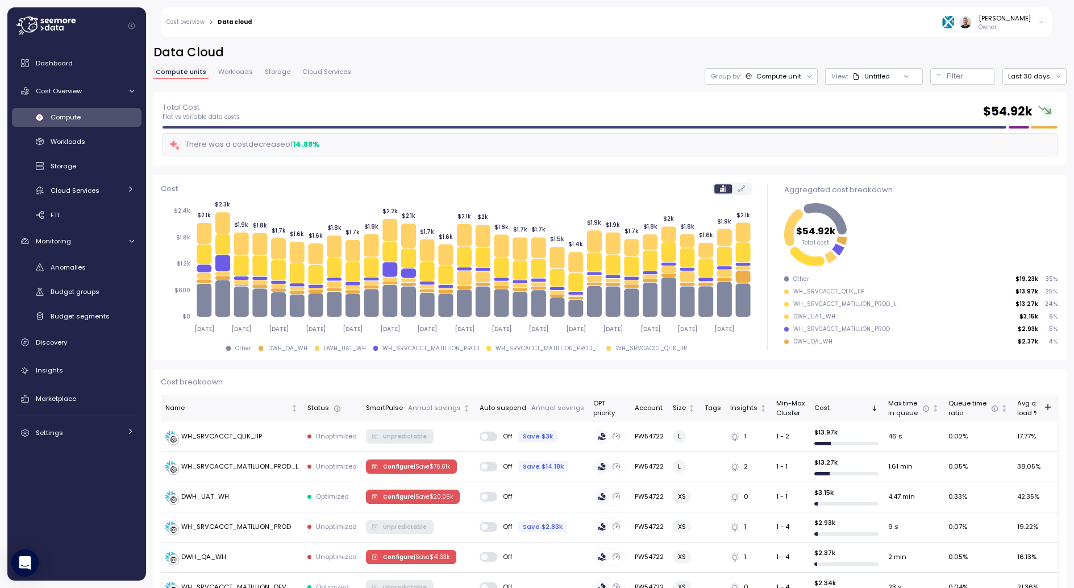
click at [890, 72] on div "Untitled" at bounding box center [877, 77] width 26 height 10
click at [883, 136] on div "POC_warehouses" at bounding box center [868, 138] width 59 height 10
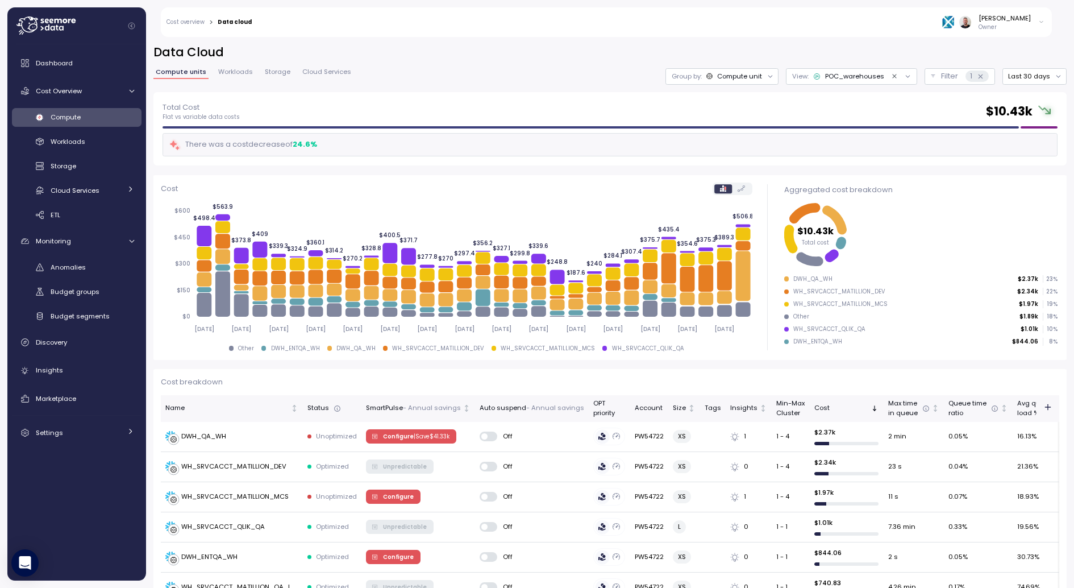
scroll to position [87, 0]
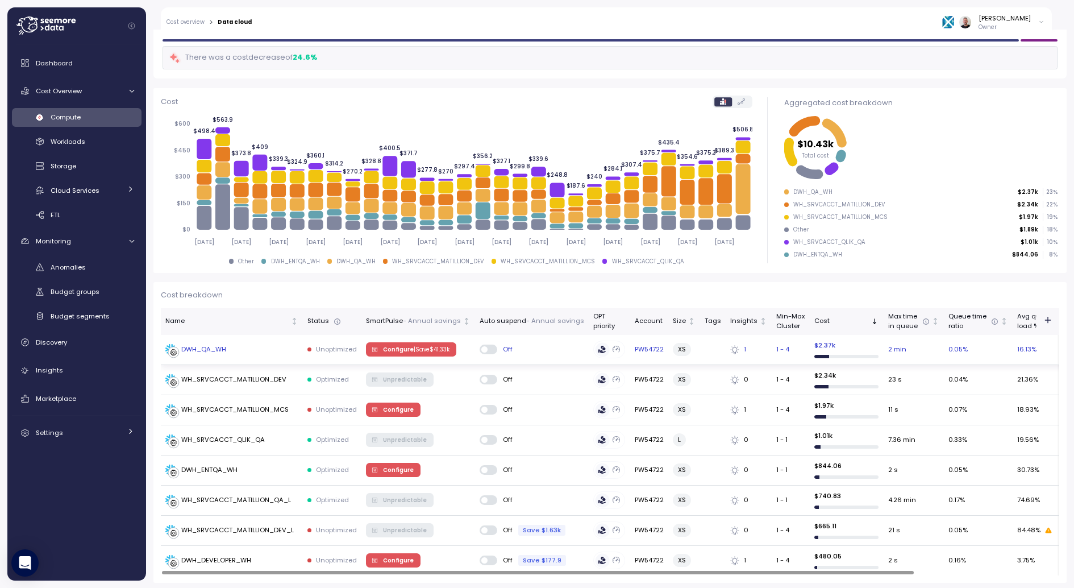
click at [227, 347] on div "DWH_QA_WH" at bounding box center [231, 349] width 133 height 11
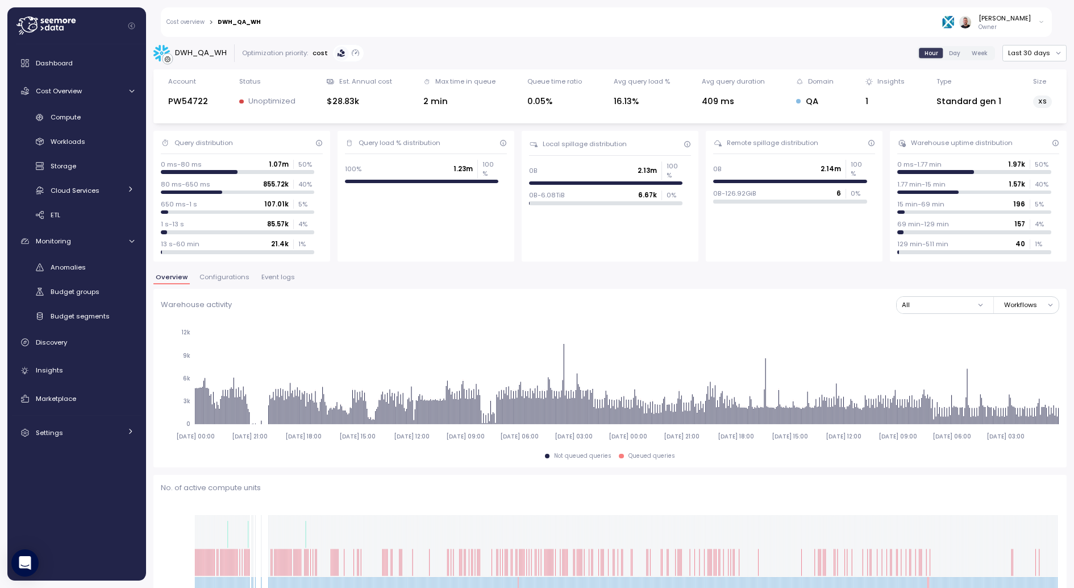
click at [267, 277] on span "Event logs" at bounding box center [278, 277] width 34 height 6
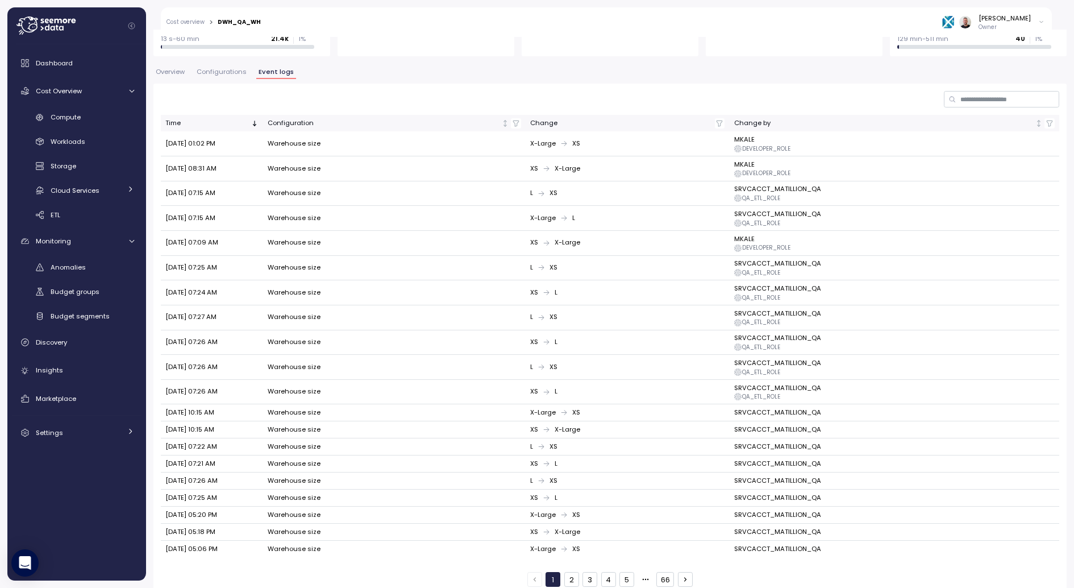
scroll to position [214, 0]
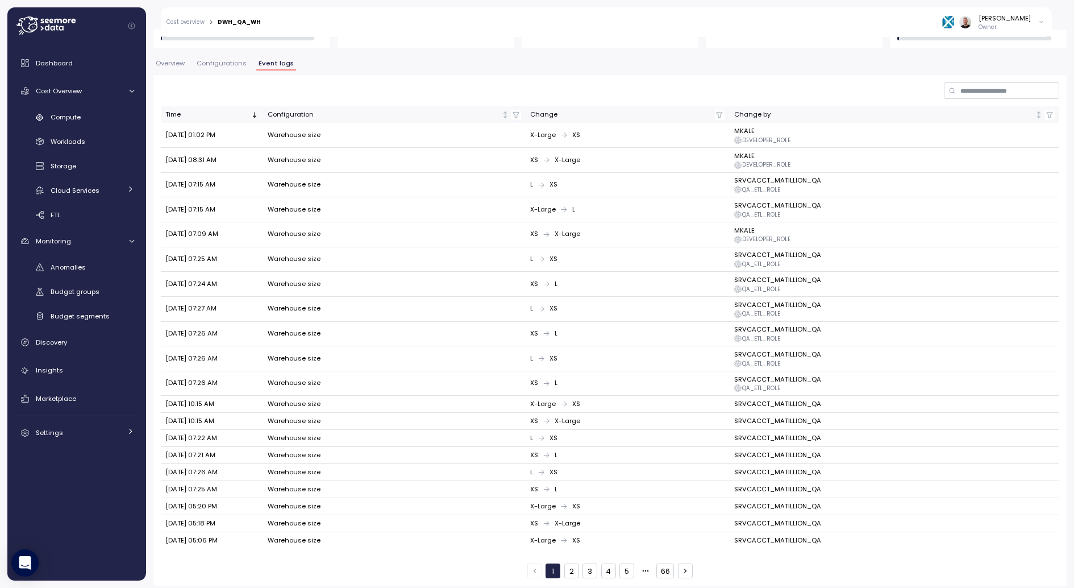
click at [570, 563] on button "2" at bounding box center [571, 570] width 15 height 15
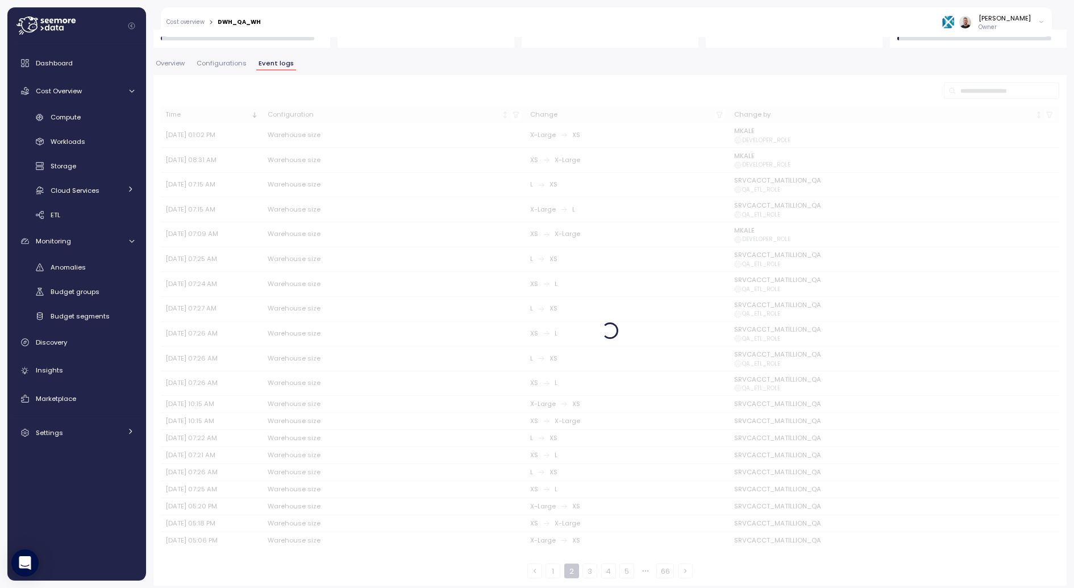
scroll to position [128, 0]
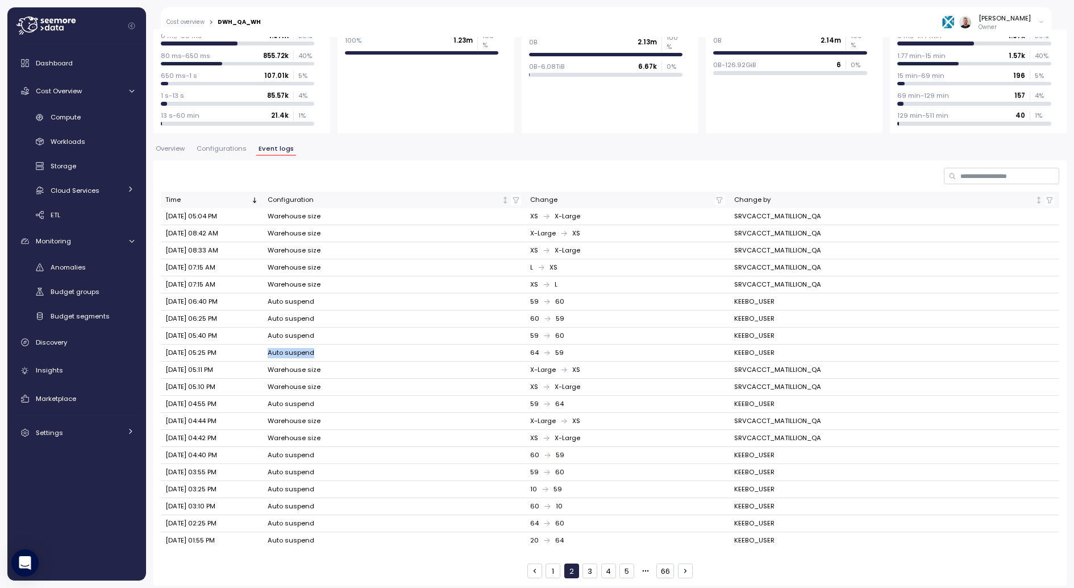
drag, startPoint x: 267, startPoint y: 351, endPoint x: 325, endPoint y: 347, distance: 57.5
click at [325, 347] on td "Auto suspend" at bounding box center [394, 352] width 263 height 17
copy td "Auto suspend"
click at [514, 199] on icon "button" at bounding box center [516, 200] width 8 height 8
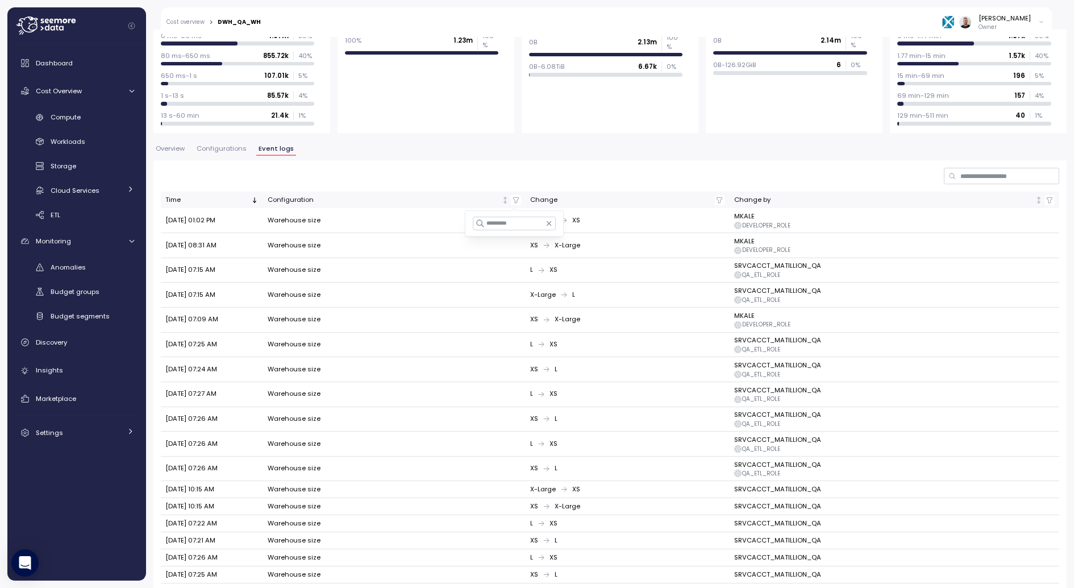
click at [510, 225] on input at bounding box center [514, 224] width 83 height 14
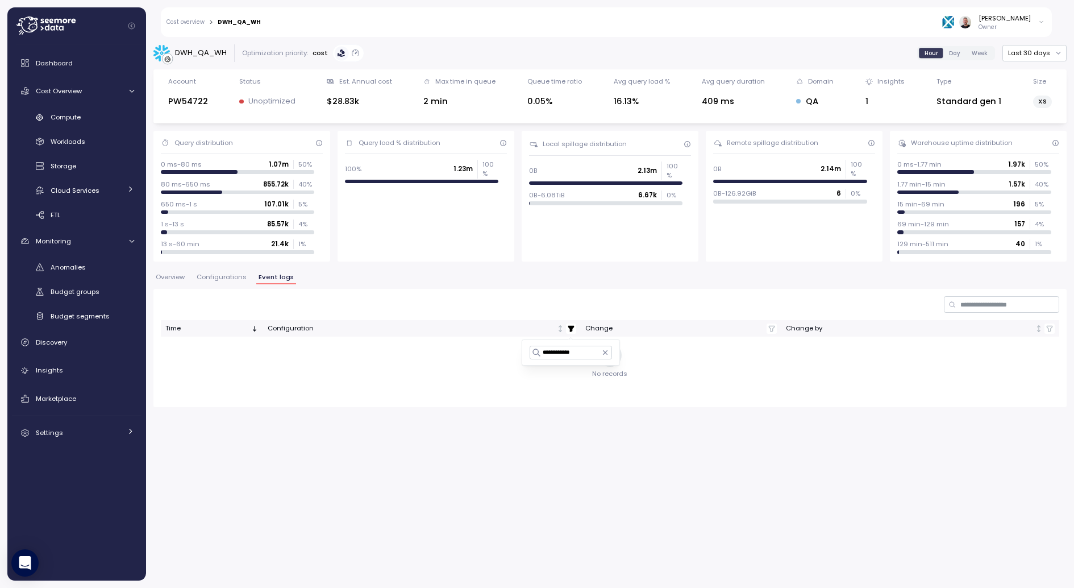
click at [593, 355] on input "**********" at bounding box center [571, 353] width 83 height 14
click at [570, 355] on input "**********" at bounding box center [571, 353] width 83 height 14
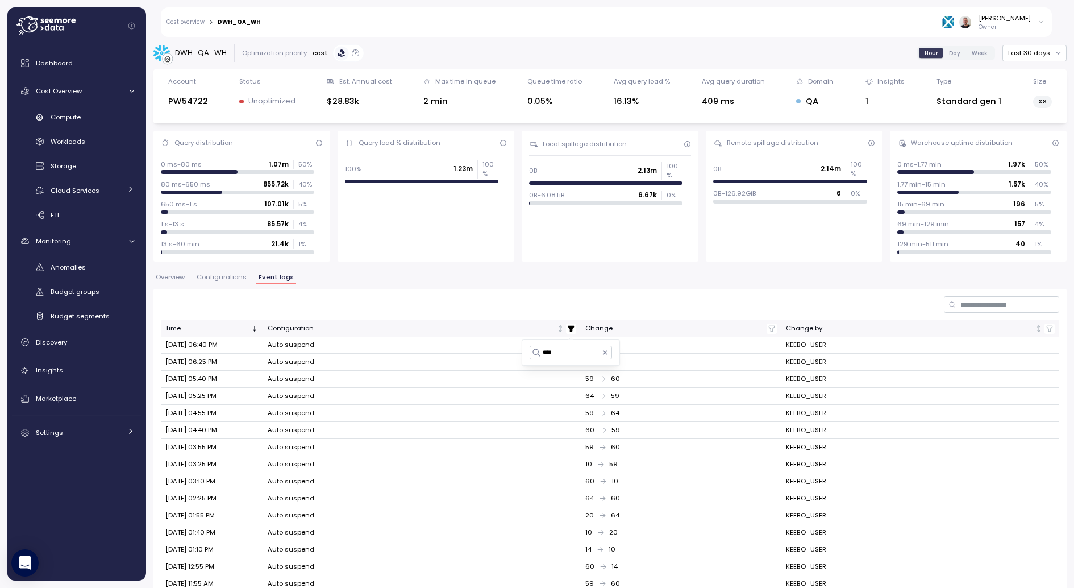
type input "****"
click at [604, 354] on icon "button" at bounding box center [605, 352] width 8 height 8
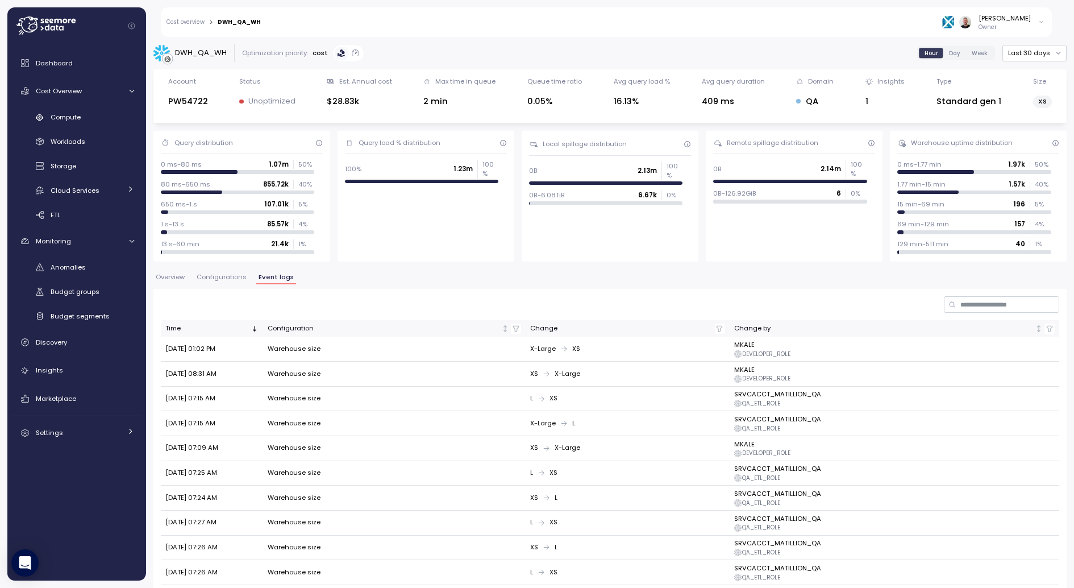
click at [568, 350] on div "X-Large XS" at bounding box center [627, 349] width 194 height 10
click at [512, 327] on icon "button" at bounding box center [516, 329] width 8 height 8
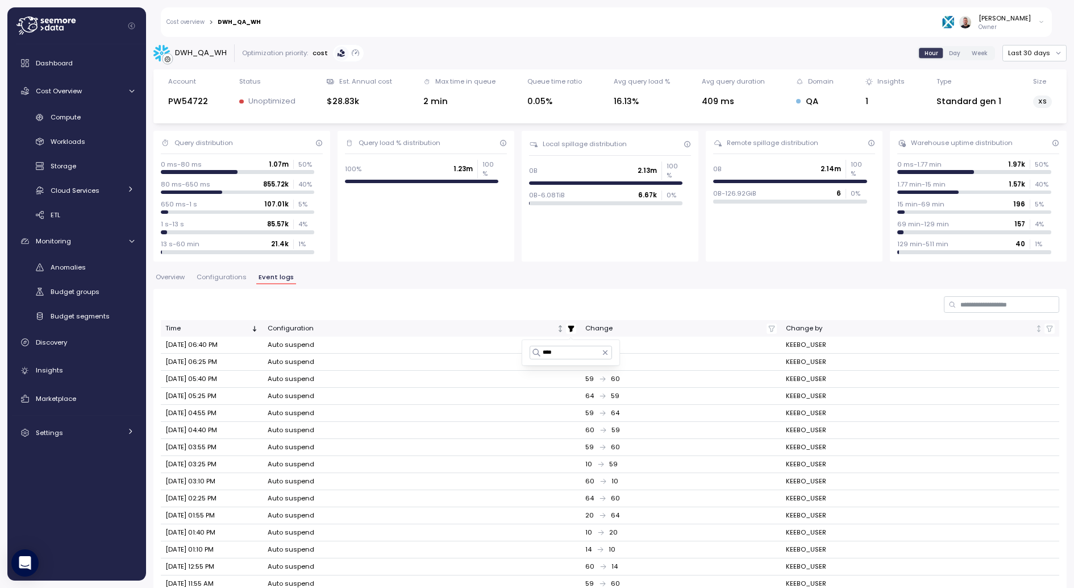
type input "****"
click at [452, 329] on div "Configuration" at bounding box center [412, 328] width 288 height 10
click at [191, 334] on th "Time" at bounding box center [212, 328] width 102 height 16
click at [197, 332] on div "Time" at bounding box center [207, 328] width 84 height 10
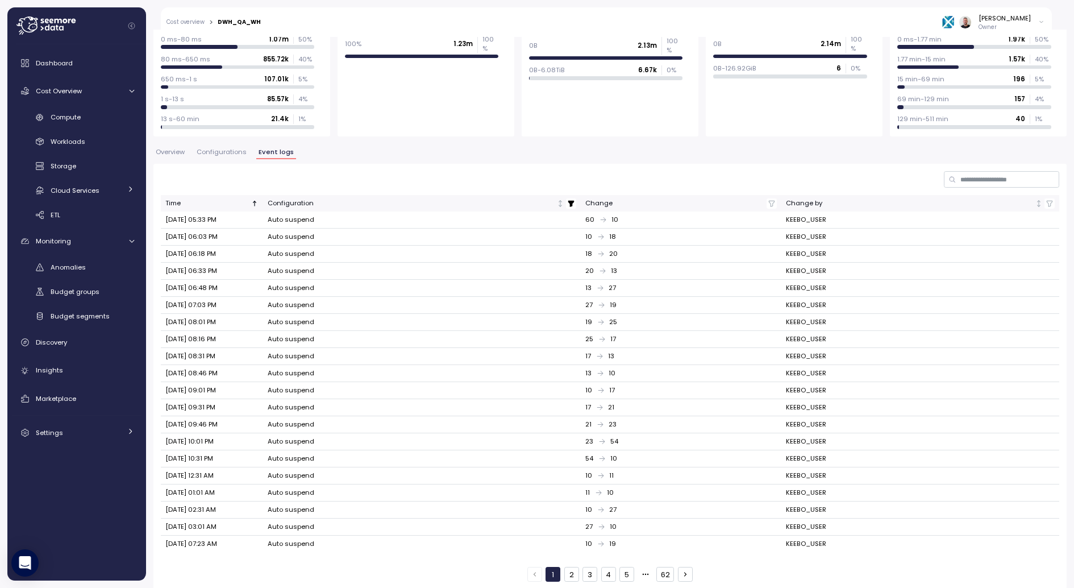
scroll to position [128, 0]
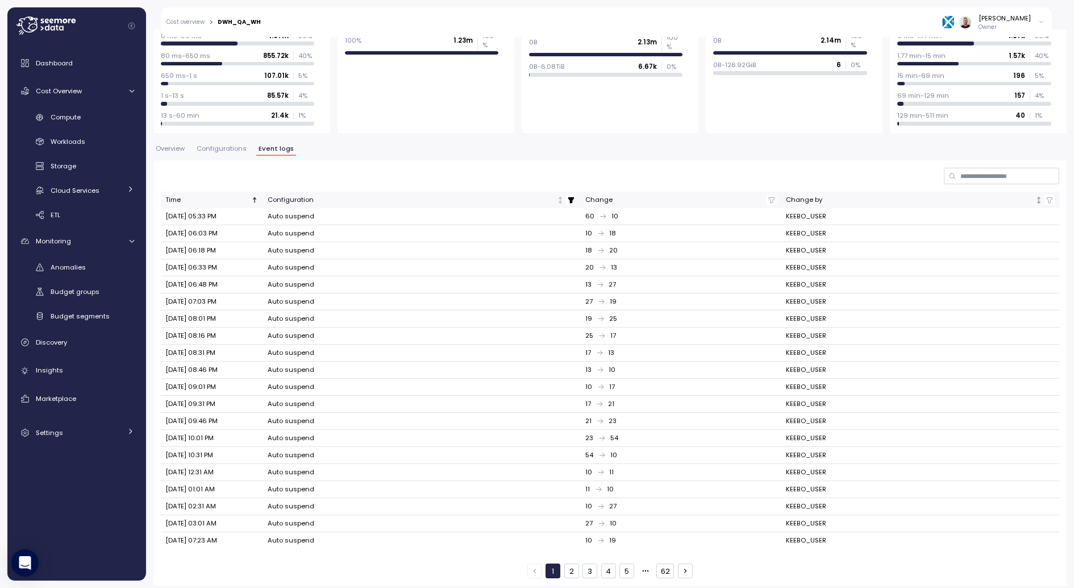
click at [1049, 198] on icon "button" at bounding box center [1050, 200] width 8 height 8
click at [1060, 227] on span "button" at bounding box center [1057, 223] width 9 height 9
click at [1042, 202] on icon "Not sorted" at bounding box center [1039, 200] width 8 height 8
click at [1042, 202] on icon "Sorted ascending" at bounding box center [1039, 200] width 8 height 8
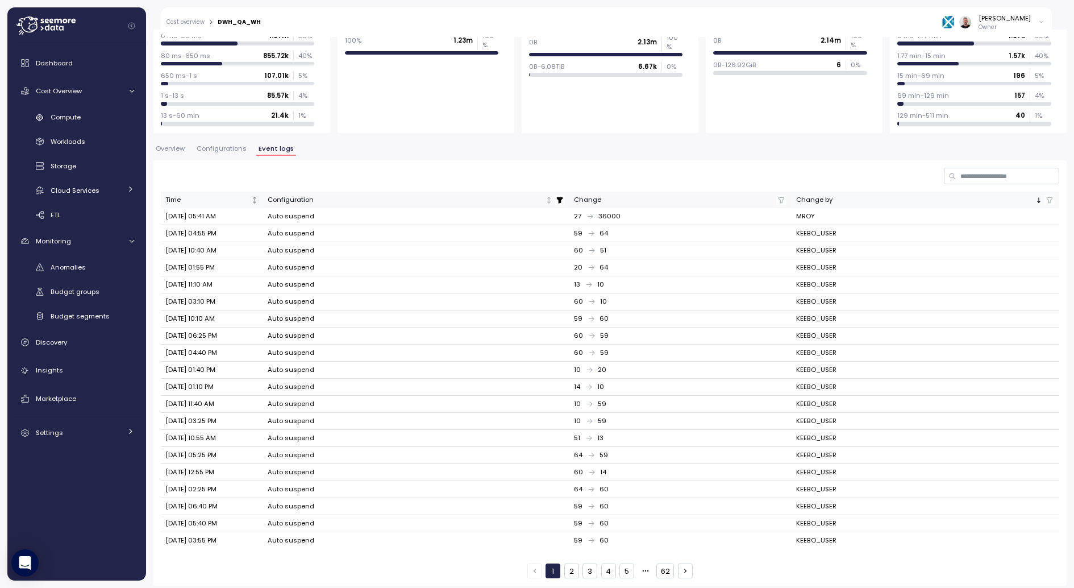
click at [230, 203] on div "Time" at bounding box center [207, 200] width 84 height 10
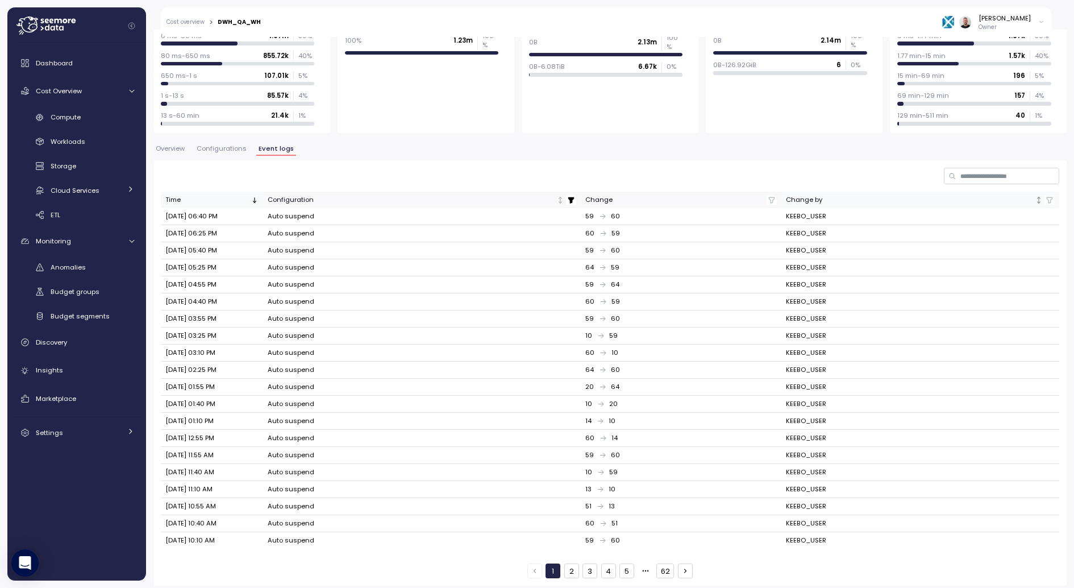
click at [230, 203] on div "Time" at bounding box center [207, 200] width 84 height 10
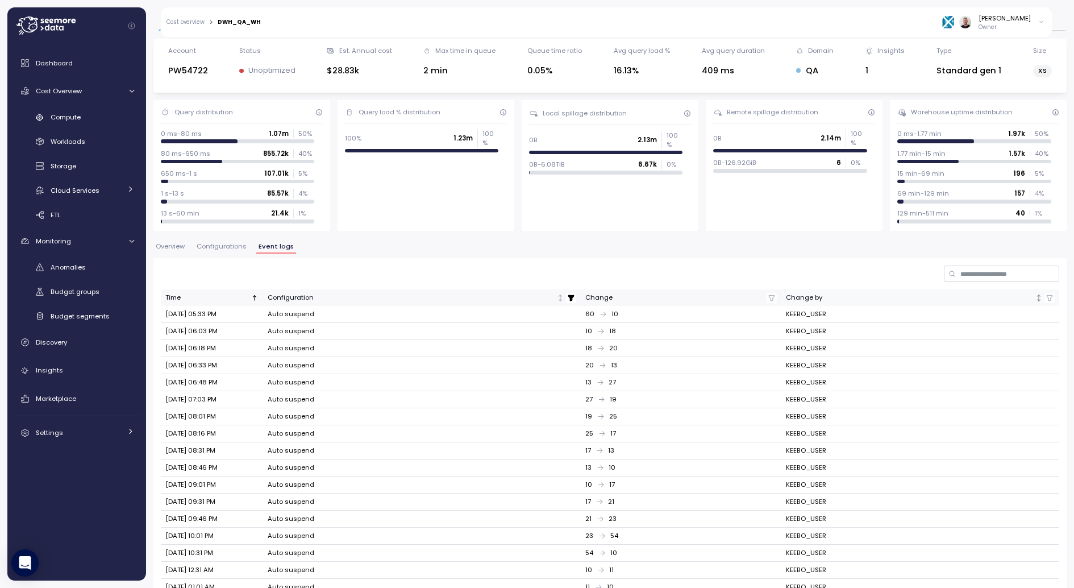
scroll to position [0, 0]
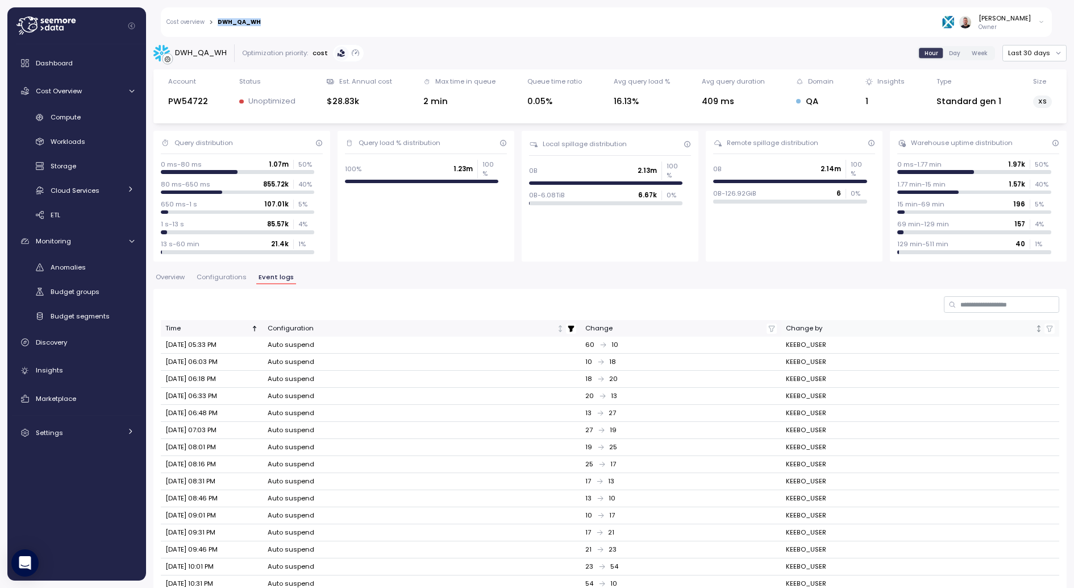
drag, startPoint x: 275, startPoint y: 24, endPoint x: 219, endPoint y: 23, distance: 56.3
click at [219, 23] on div "Cost overview > DWH_QA_WH Gilad Shay Owner" at bounding box center [606, 22] width 891 height 30
copy div "DWH_QA_WH"
click at [176, 276] on span "Overview" at bounding box center [170, 277] width 29 height 6
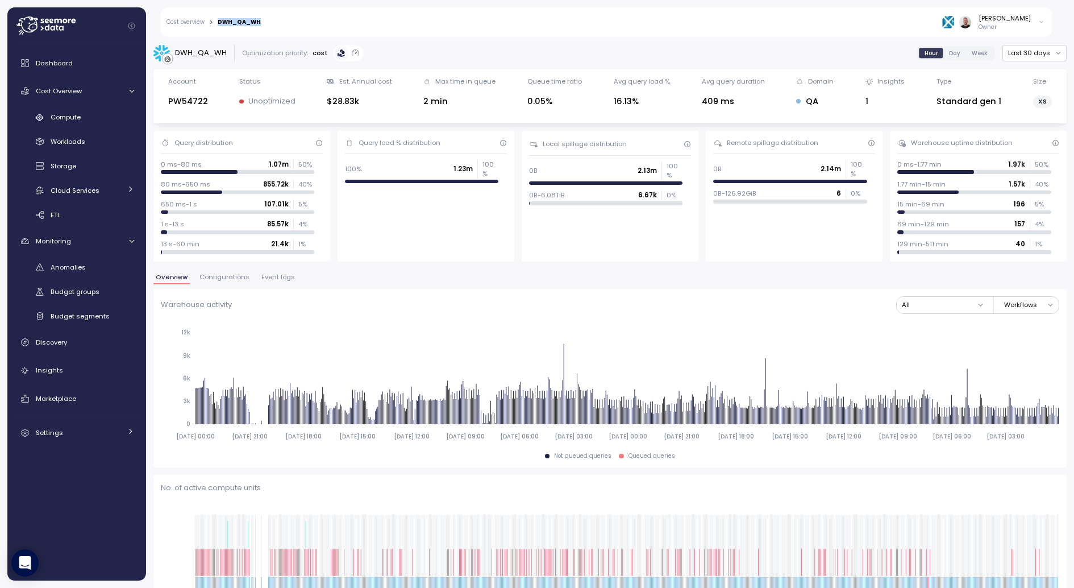
click at [959, 53] on span "Day" at bounding box center [954, 53] width 11 height 9
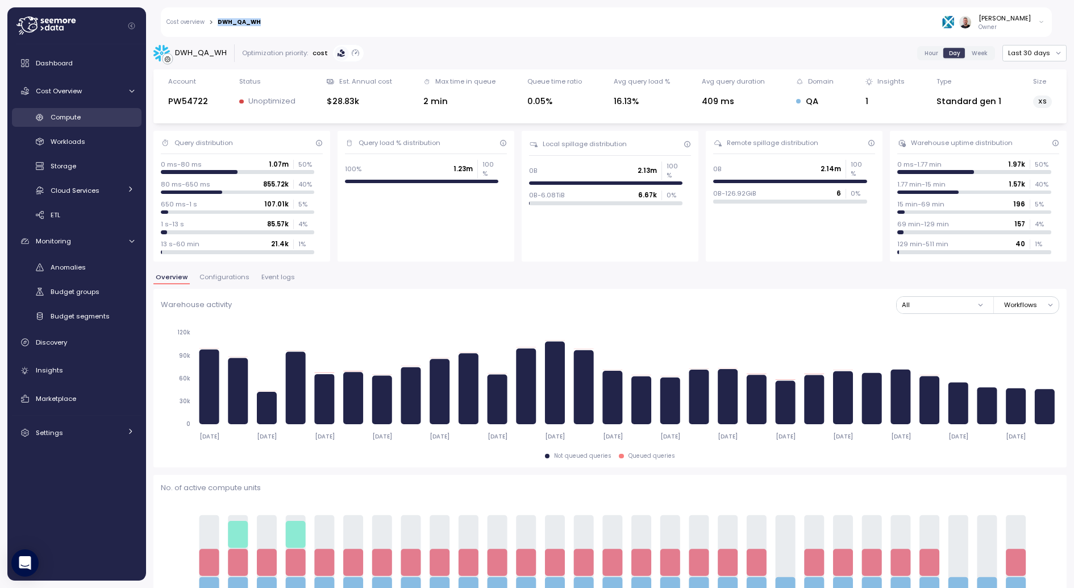
click at [66, 120] on span "Compute" at bounding box center [66, 117] width 30 height 9
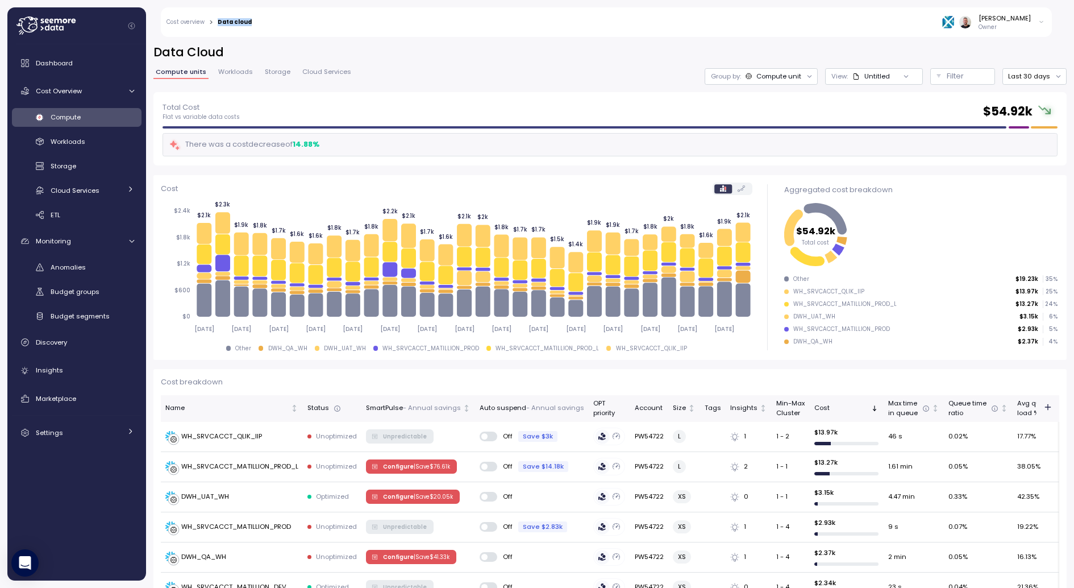
click at [857, 73] on icon at bounding box center [856, 76] width 7 height 7
click at [862, 135] on div "POC_warehouses" at bounding box center [868, 138] width 59 height 10
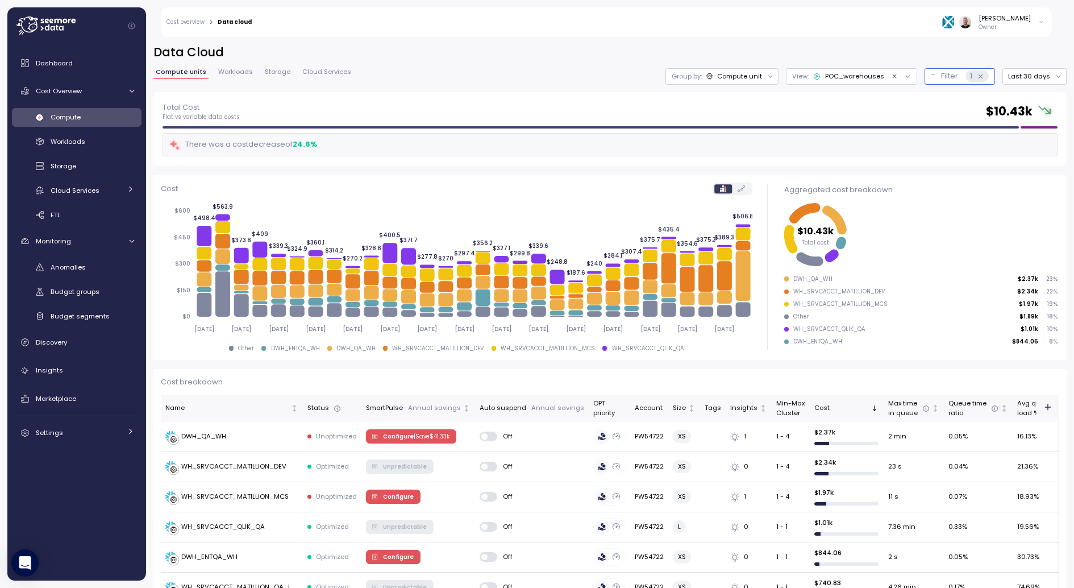
click at [942, 82] on button "Filter 1" at bounding box center [960, 76] width 70 height 16
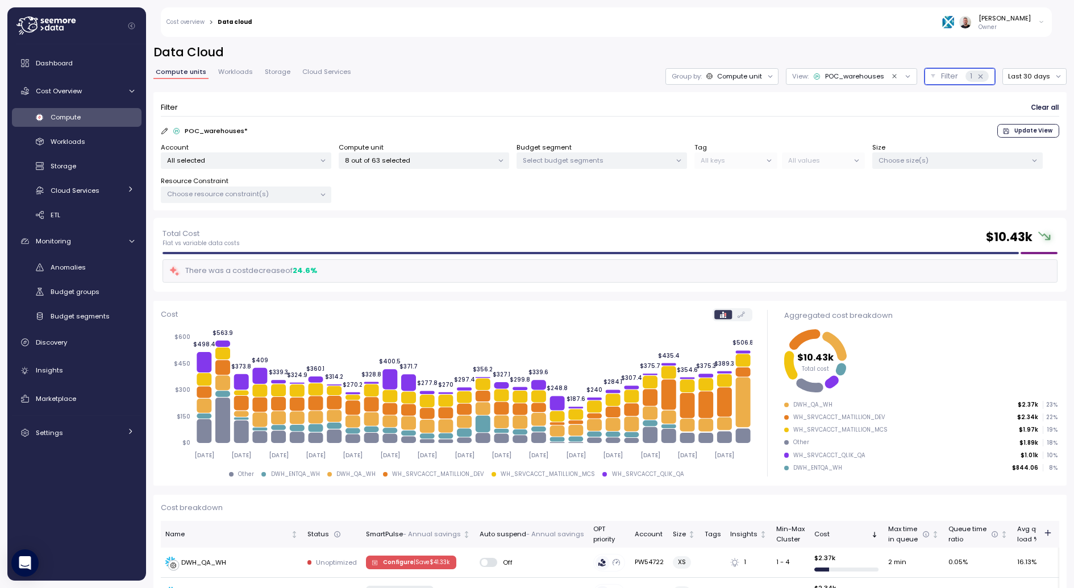
click at [433, 164] on p "8 out of 63 selected" at bounding box center [419, 160] width 148 height 9
click at [507, 216] on span "only" at bounding box center [508, 220] width 13 height 13
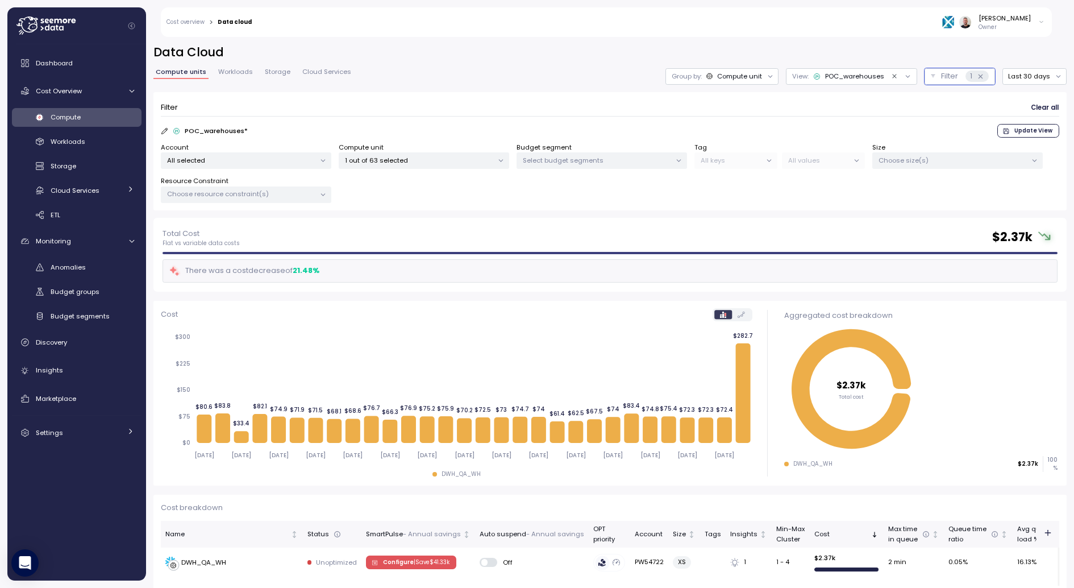
click at [739, 228] on div "Total Cost Flat vs variable data costs $ 2.37k" at bounding box center [610, 237] width 895 height 20
click at [403, 163] on p "1 out of 63 selected" at bounding box center [419, 160] width 148 height 9
click at [763, 120] on form "Filter Clear all POC_warehouses * Update View Account All selected Compute unit…" at bounding box center [610, 151] width 899 height 104
click at [867, 77] on div "POC_warehouses" at bounding box center [854, 77] width 59 height 10
click at [1046, 114] on span "Clear all" at bounding box center [1045, 107] width 28 height 15
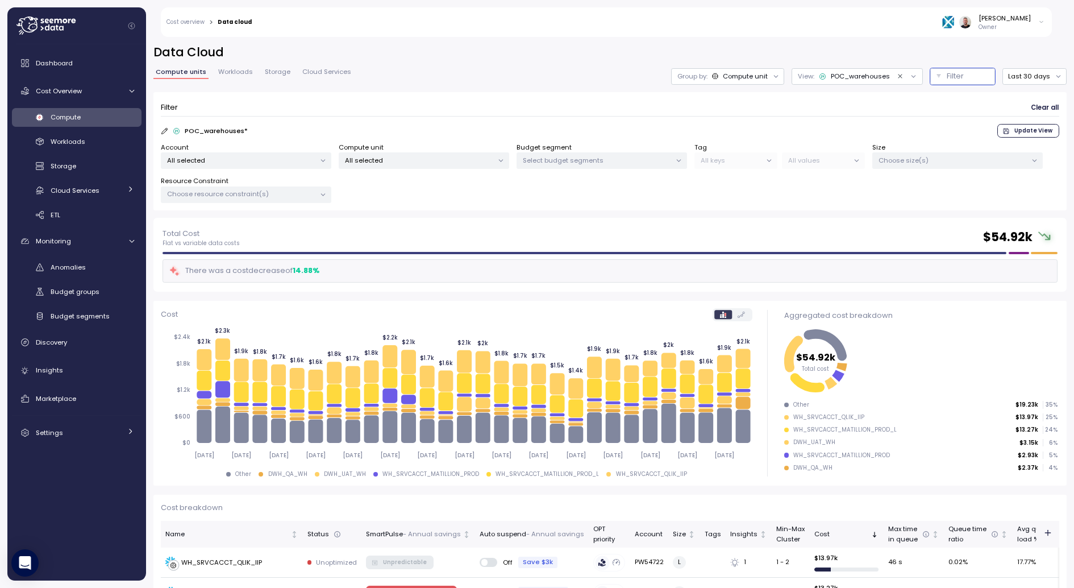
click at [427, 171] on div "Account All selected Compute unit All selected Budget segment Select budget seg…" at bounding box center [610, 173] width 899 height 61
click at [443, 159] on p "All selected" at bounding box center [419, 160] width 148 height 9
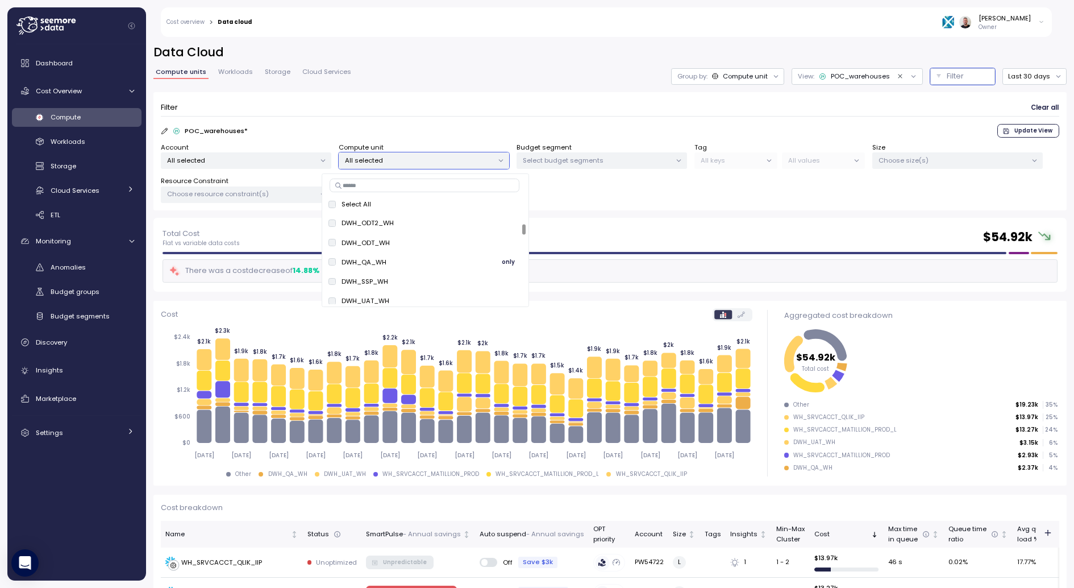
scroll to position [84, 0]
click at [886, 72] on div "POC_warehouses" at bounding box center [860, 77] width 59 height 10
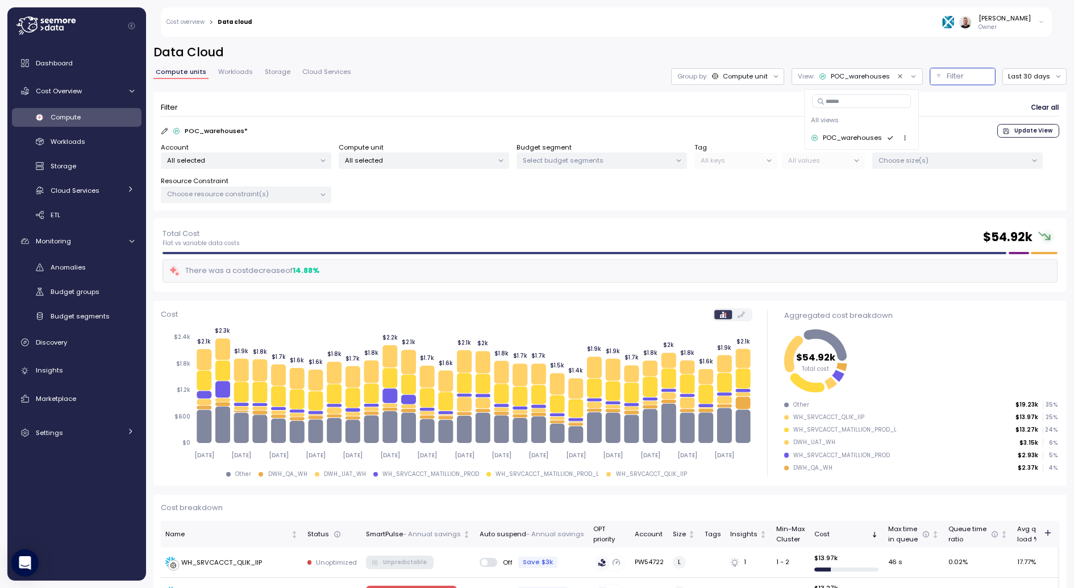
click at [861, 139] on div "POC_warehouses" at bounding box center [852, 138] width 59 height 10
click at [960, 77] on p "Filter" at bounding box center [955, 75] width 17 height 11
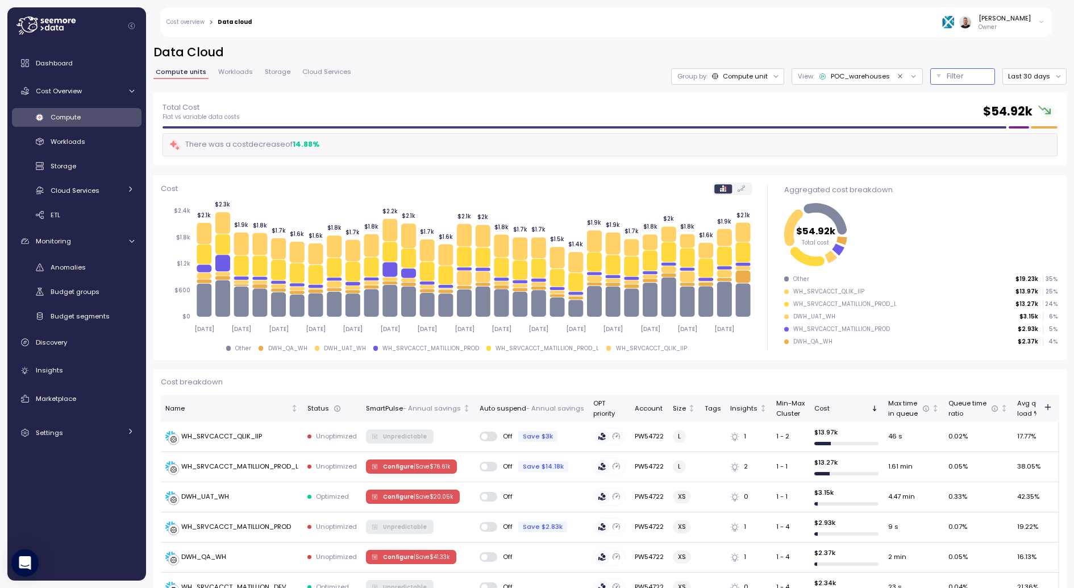
click at [960, 77] on p "Filter" at bounding box center [955, 75] width 17 height 11
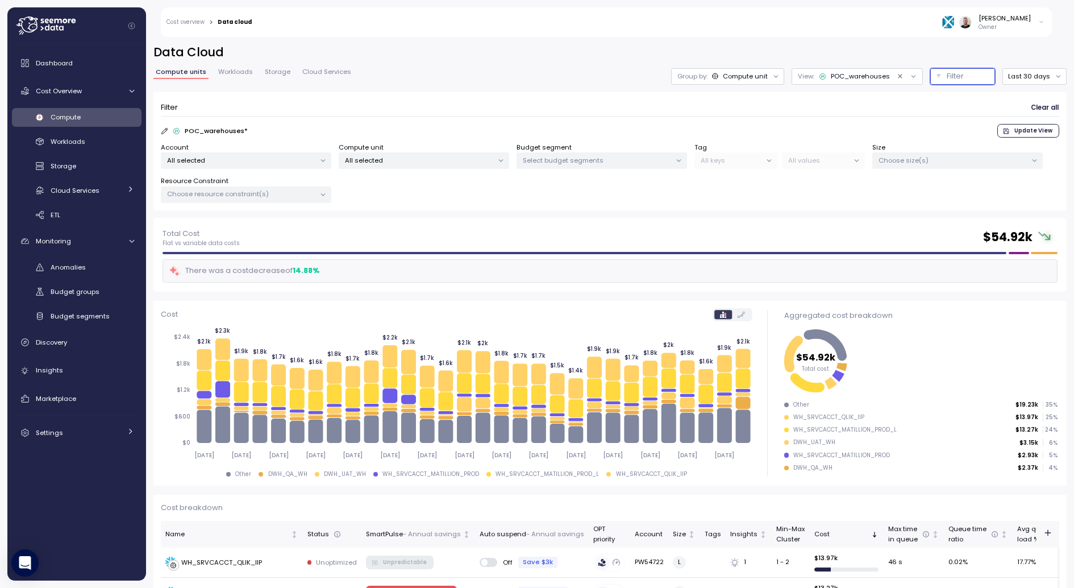
click at [861, 75] on div "POC_warehouses" at bounding box center [860, 77] width 59 height 10
click at [826, 118] on div "All views" at bounding box center [862, 120] width 110 height 15
click at [891, 141] on div at bounding box center [899, 138] width 25 height 14
click at [903, 77] on icon "Clear value" at bounding box center [900, 76] width 7 height 7
click at [878, 77] on div "Untitled" at bounding box center [877, 77] width 26 height 10
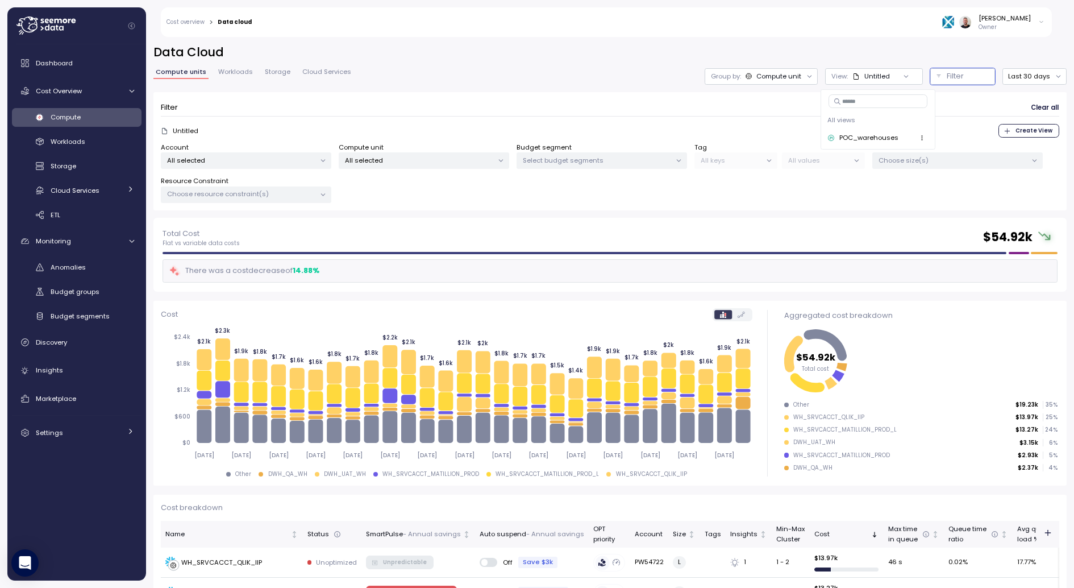
click at [850, 135] on div "POC_warehouses" at bounding box center [868, 138] width 59 height 10
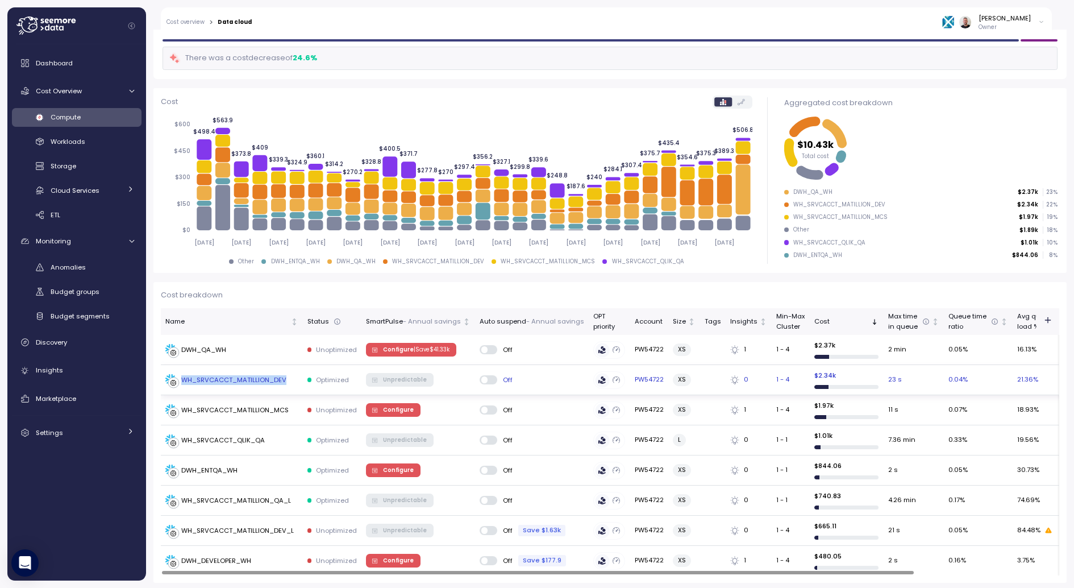
drag, startPoint x: 289, startPoint y: 381, endPoint x: 184, endPoint y: 379, distance: 105.2
click at [184, 379] on div "WH_SRVCACCT_MATILLION_DEV" at bounding box center [231, 379] width 133 height 11
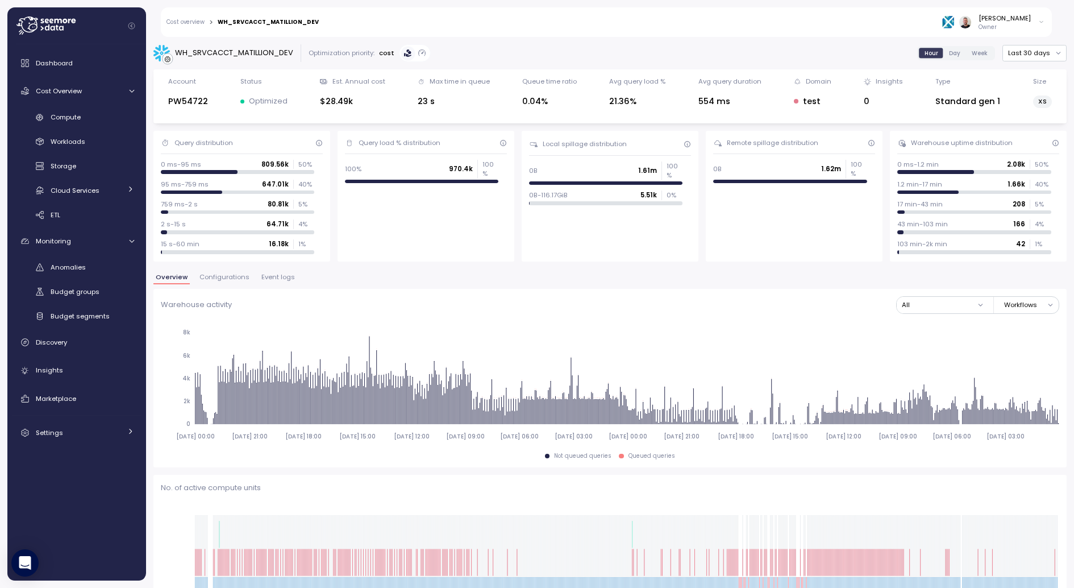
scroll to position [327, 0]
